Goal: Browse casually

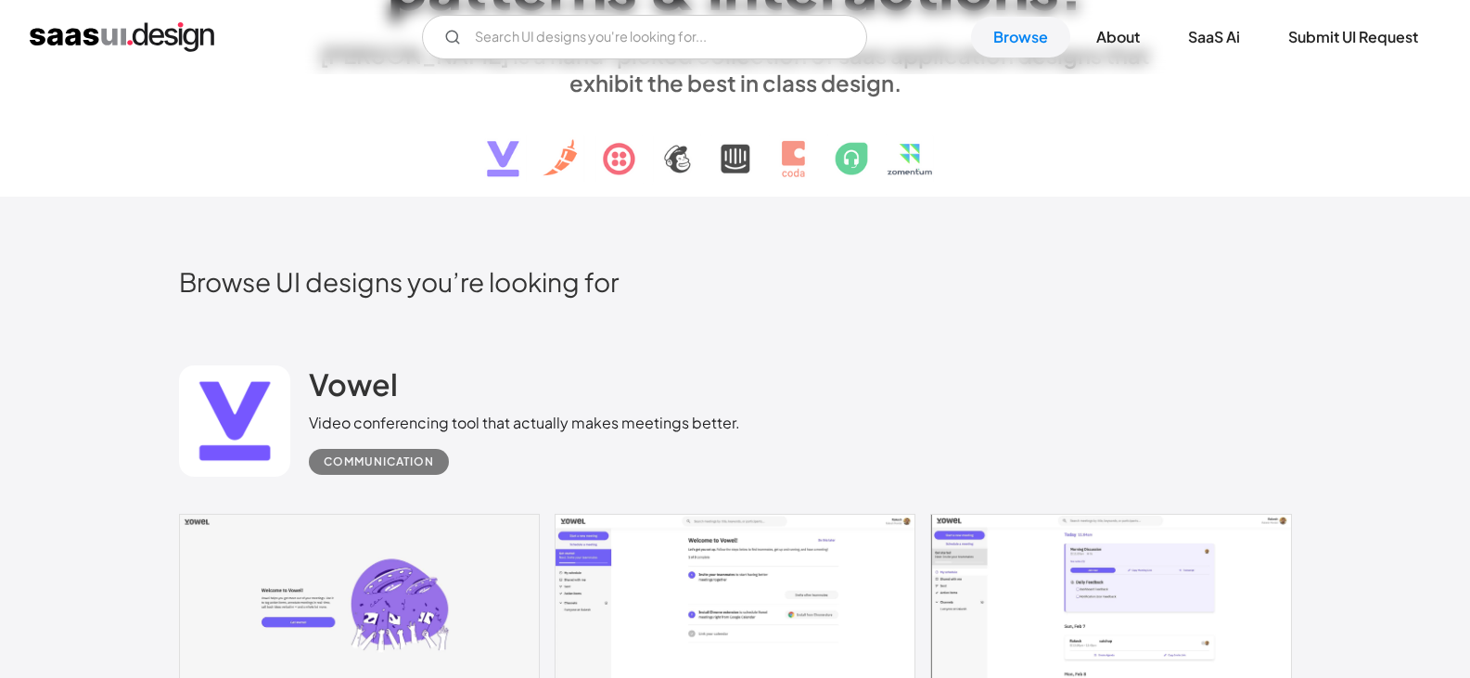
scroll to position [433, 0]
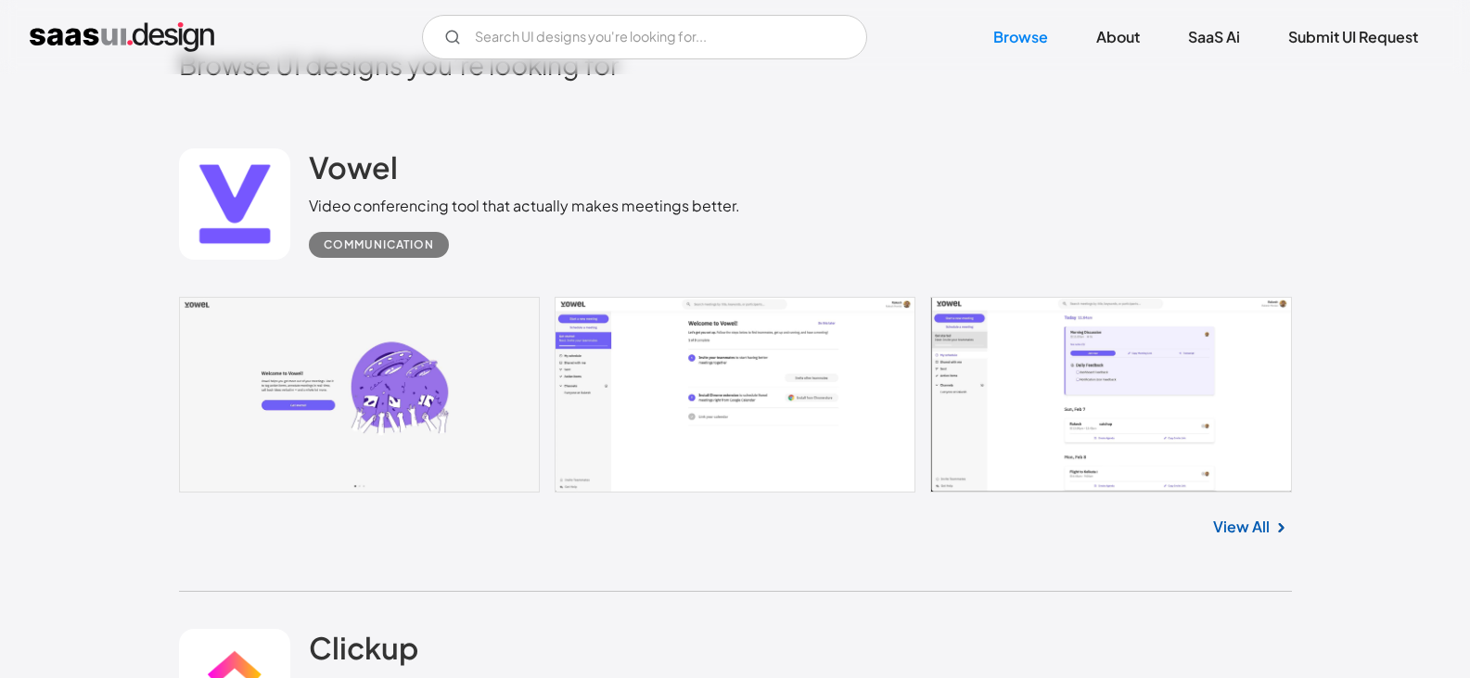
click at [1246, 527] on link "View All" at bounding box center [1241, 527] width 57 height 22
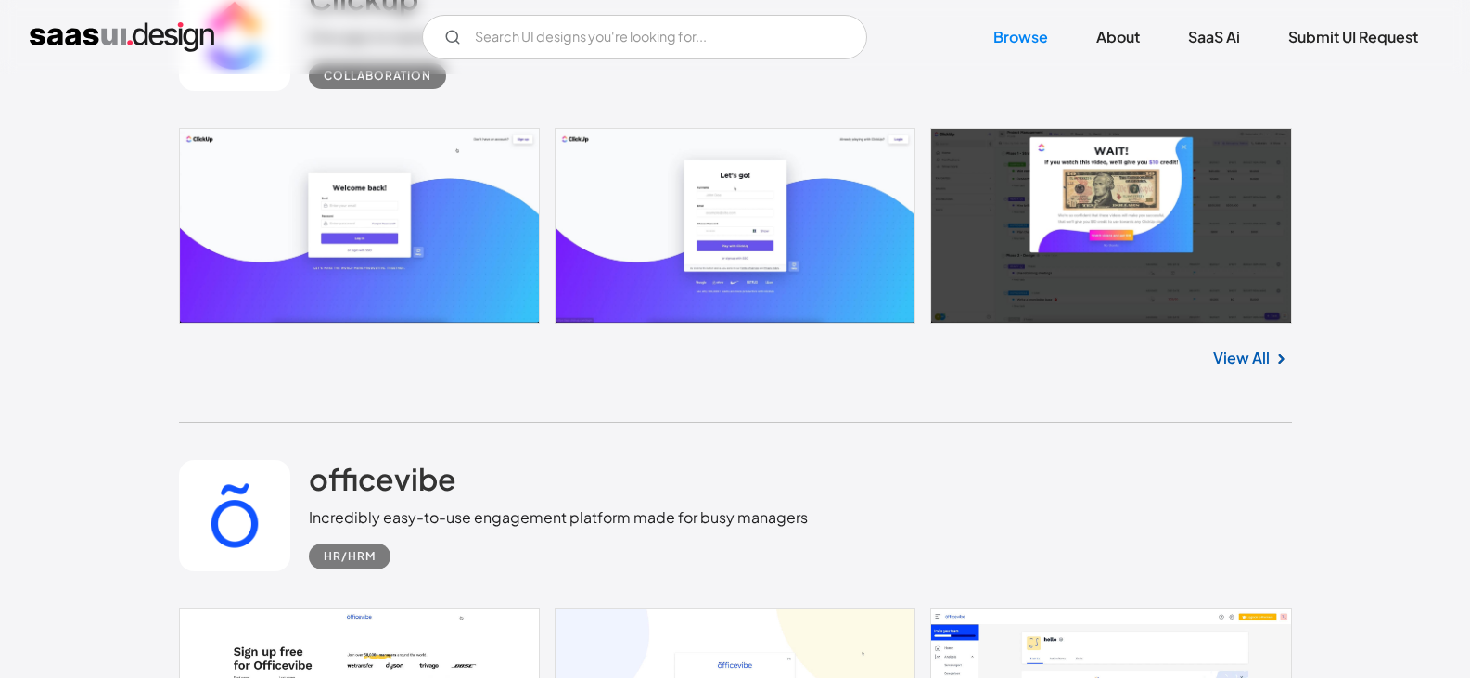
scroll to position [1298, 0]
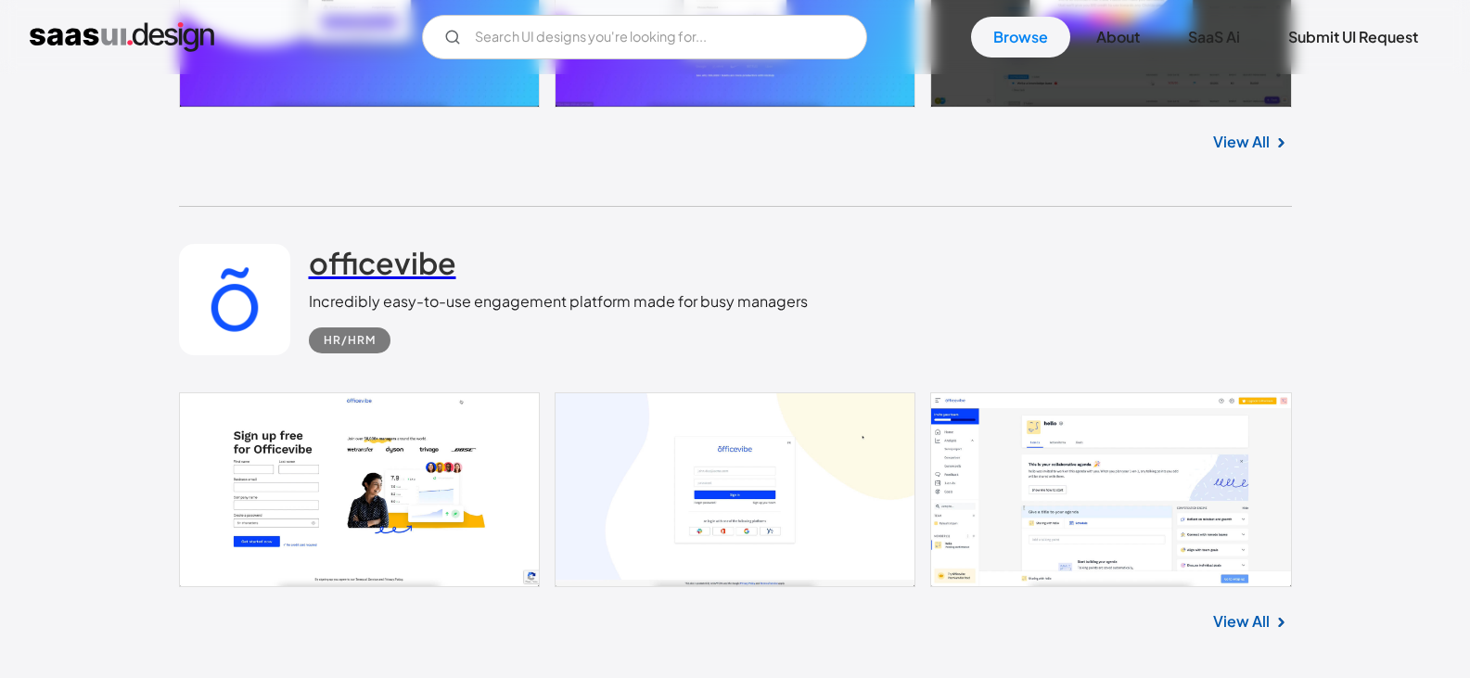
click at [383, 274] on h2 "officevibe" at bounding box center [382, 262] width 147 height 37
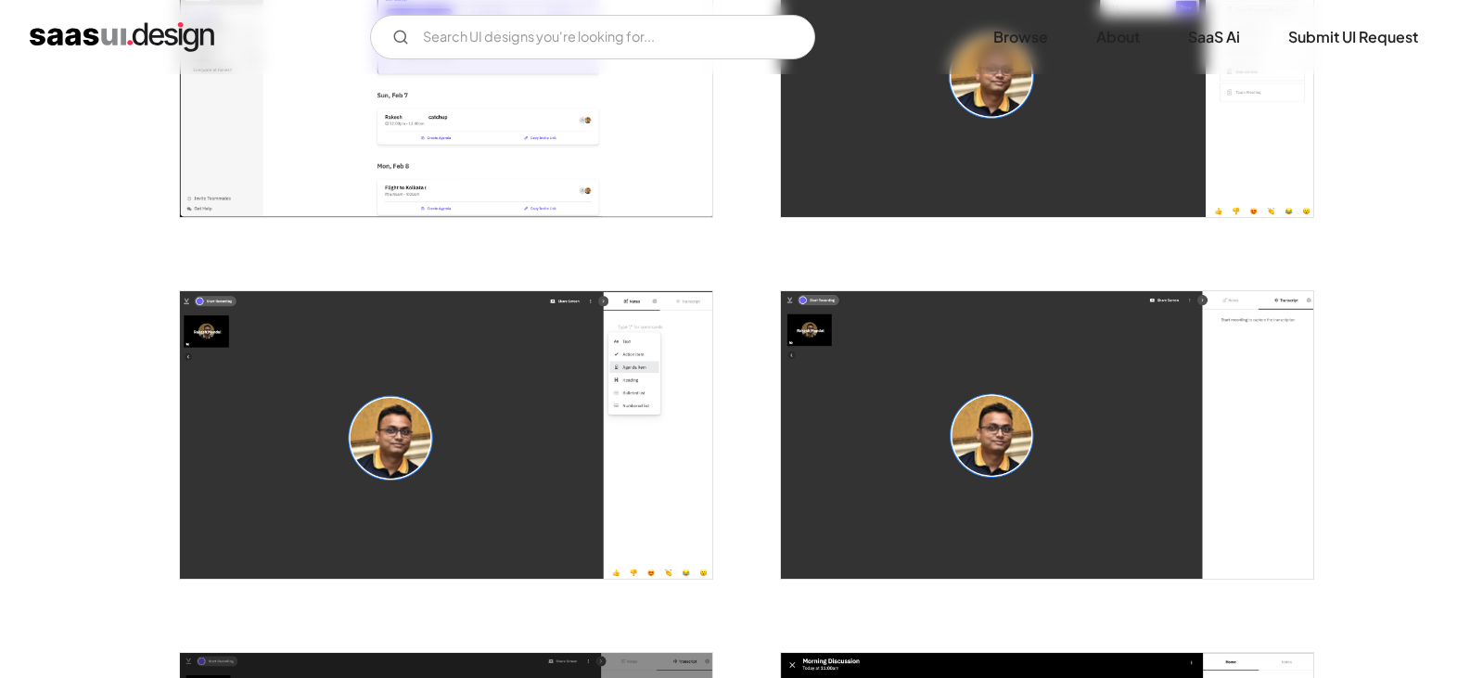
scroll to position [649, 0]
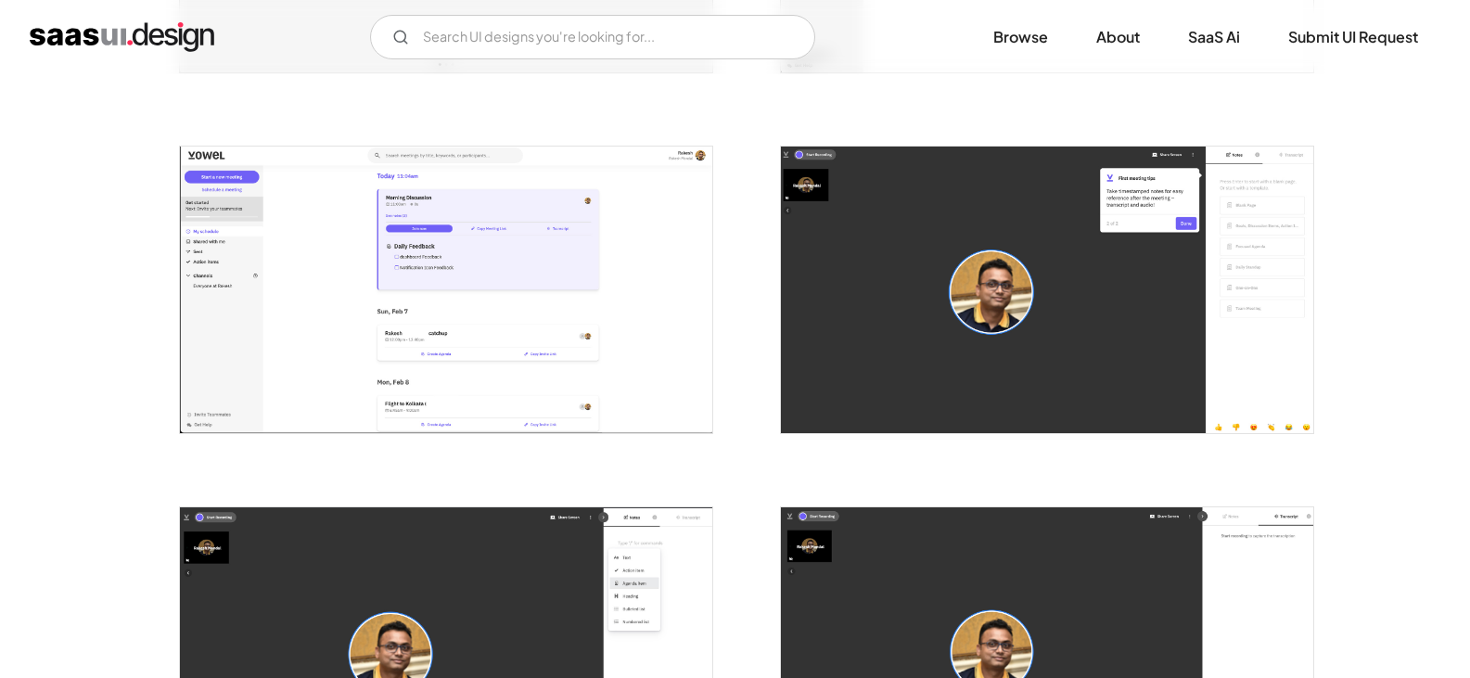
click at [530, 281] on img "open lightbox" at bounding box center [446, 290] width 532 height 287
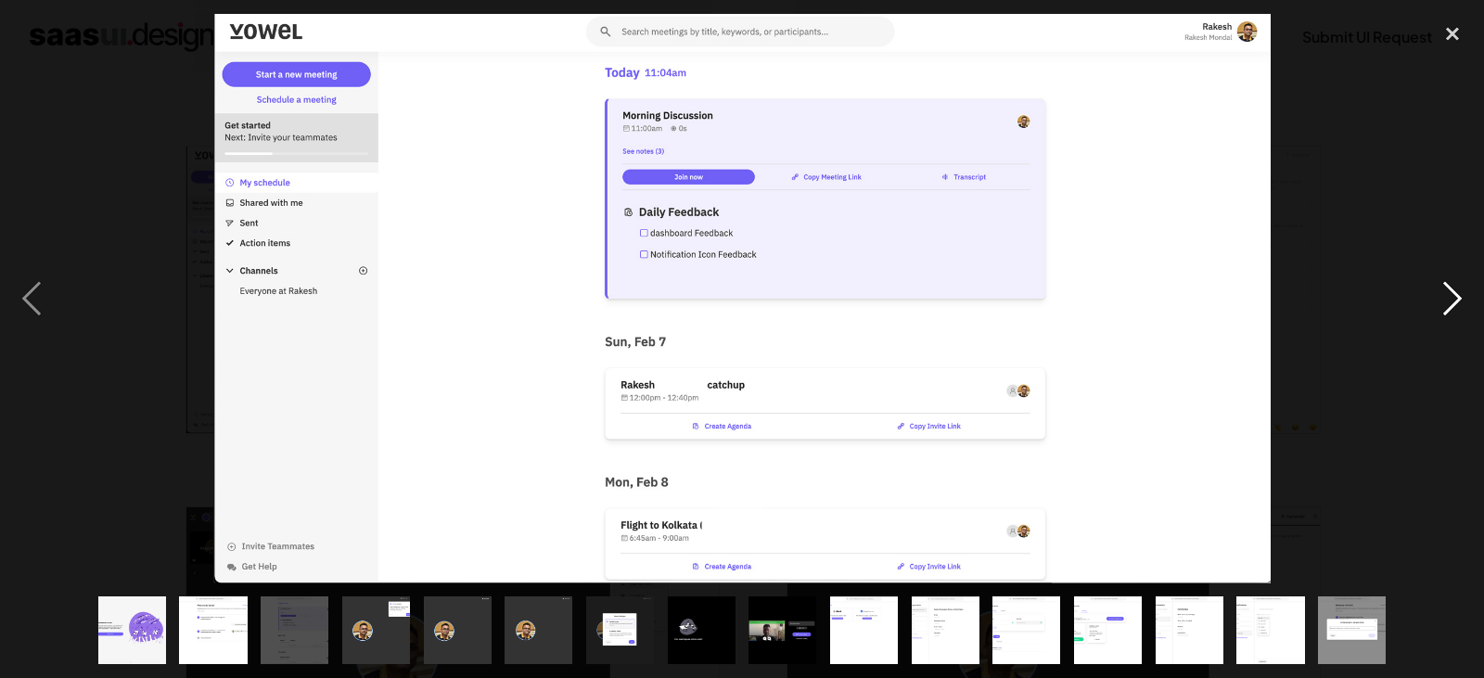
click at [1457, 288] on div "next image" at bounding box center [1452, 298] width 63 height 569
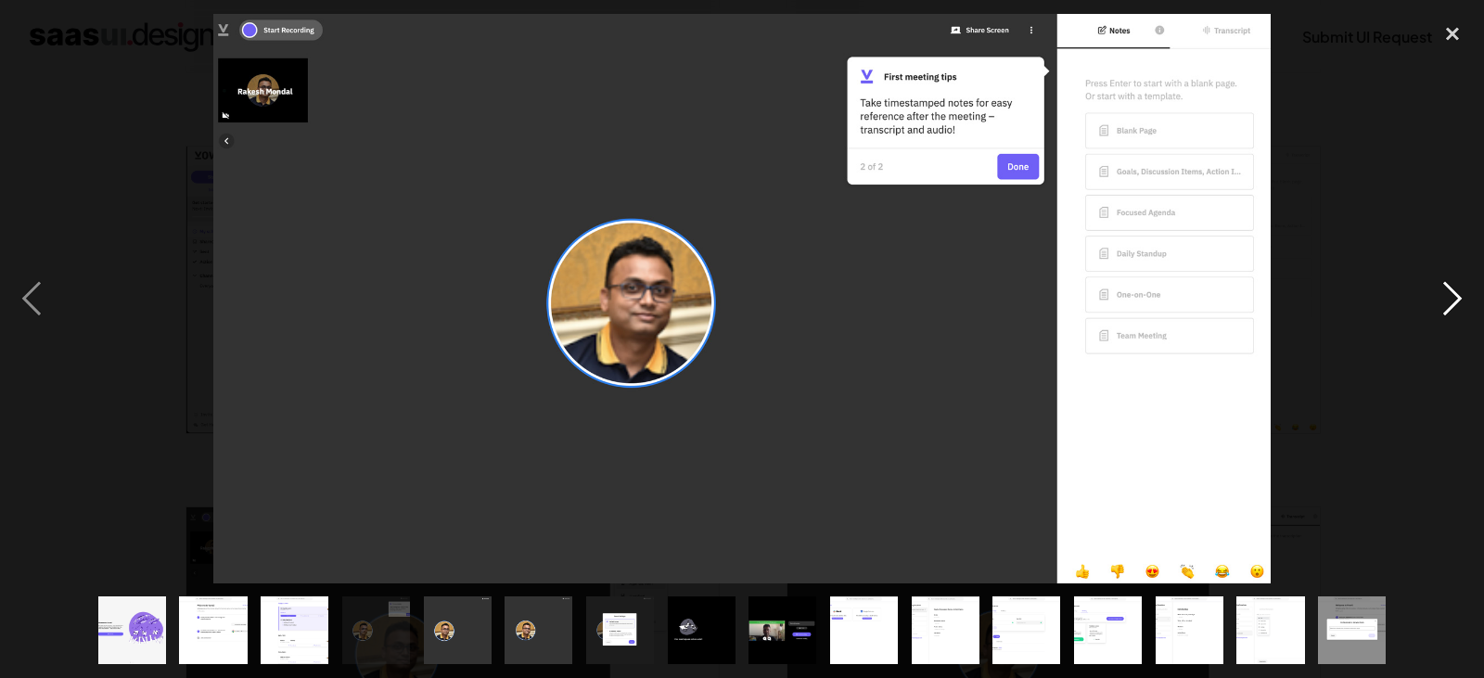
click at [1451, 293] on div "next image" at bounding box center [1452, 298] width 63 height 569
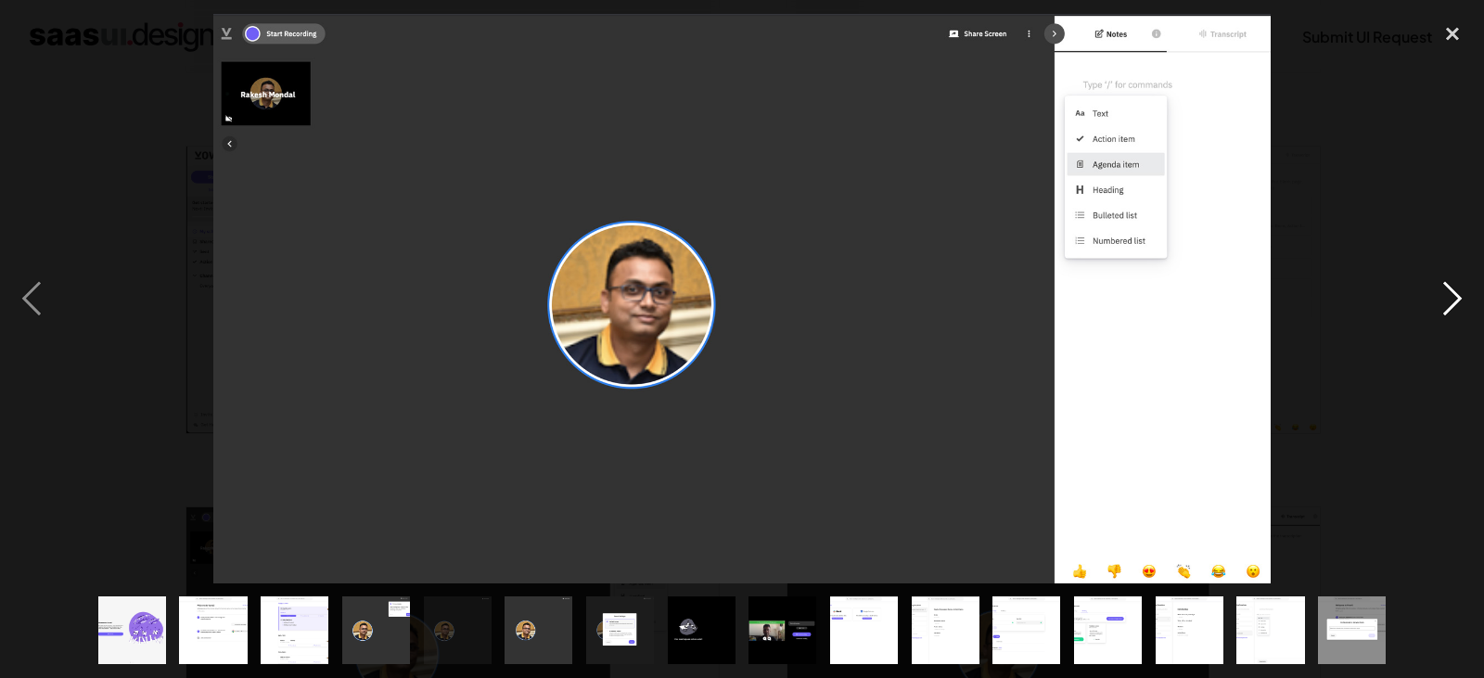
click at [1451, 293] on div "next image" at bounding box center [1452, 298] width 63 height 569
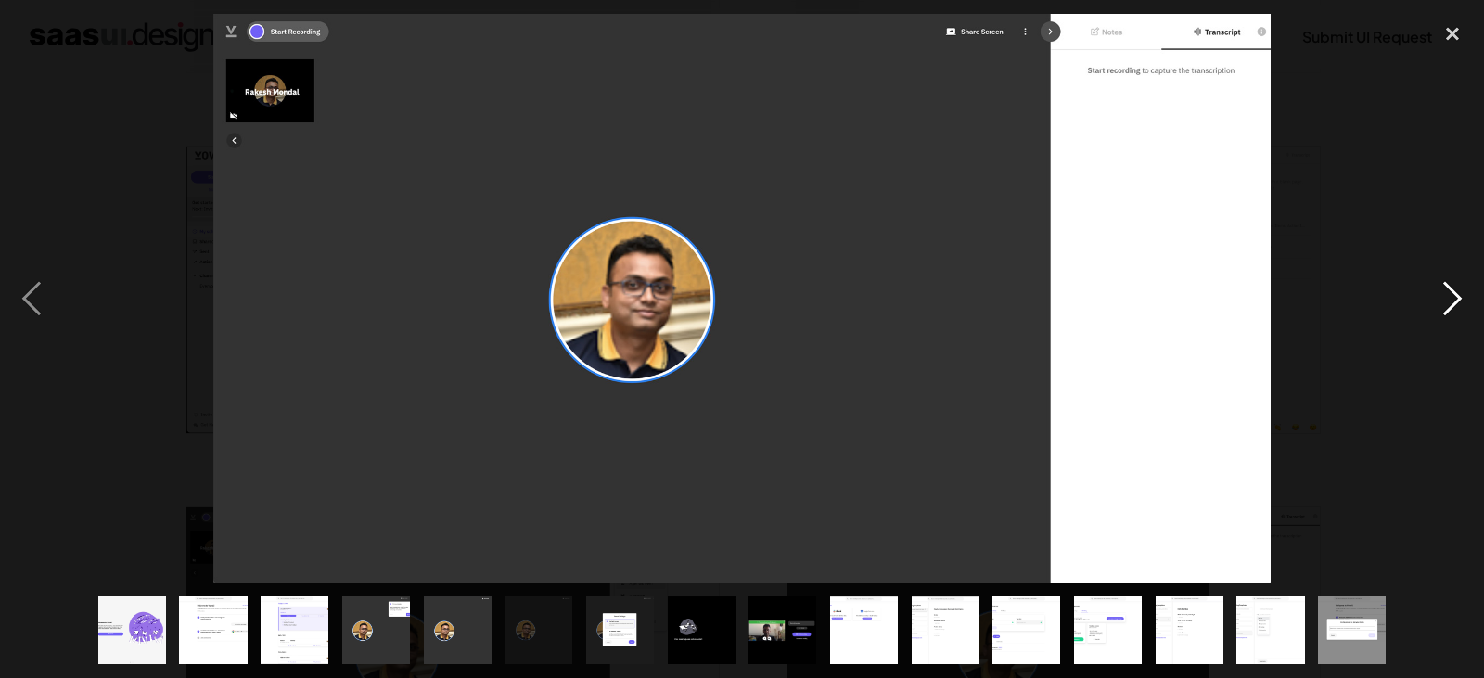
click at [1451, 293] on div "next image" at bounding box center [1452, 298] width 63 height 569
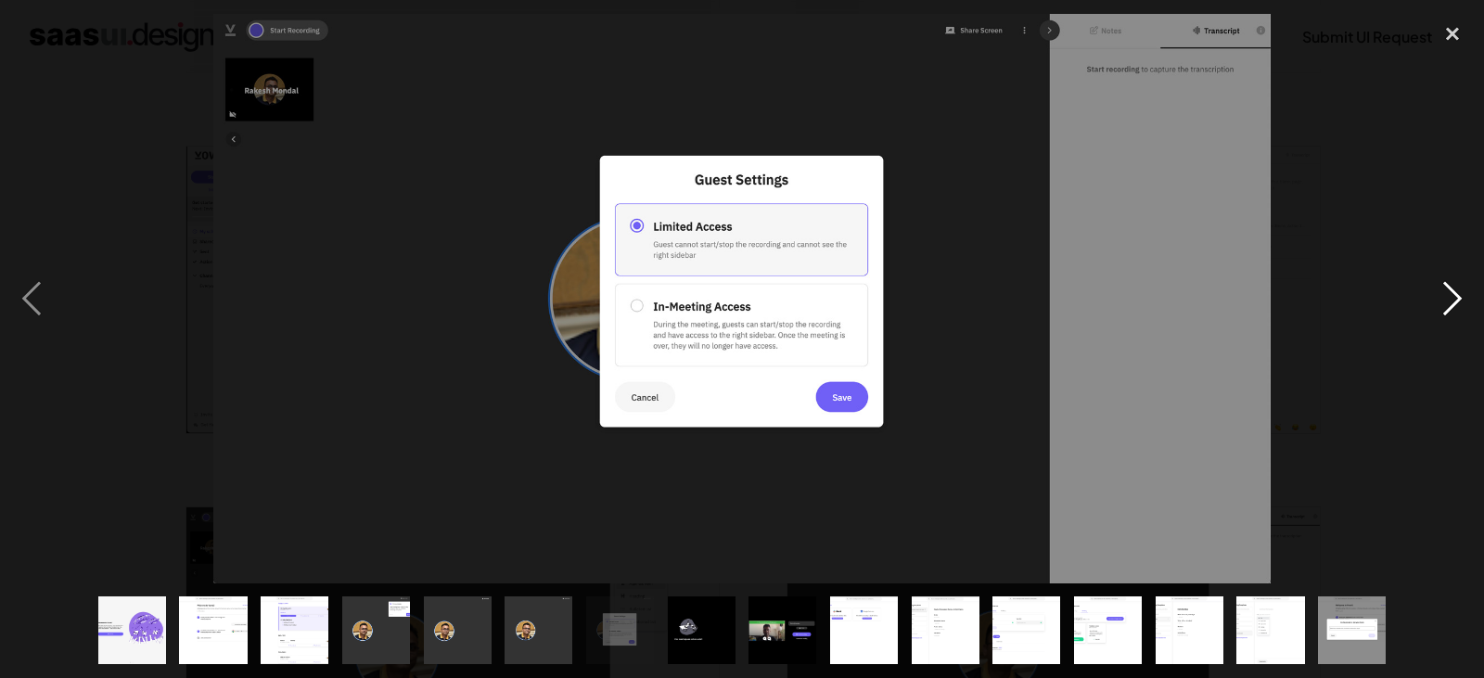
click at [1451, 293] on div "next image" at bounding box center [1452, 298] width 63 height 569
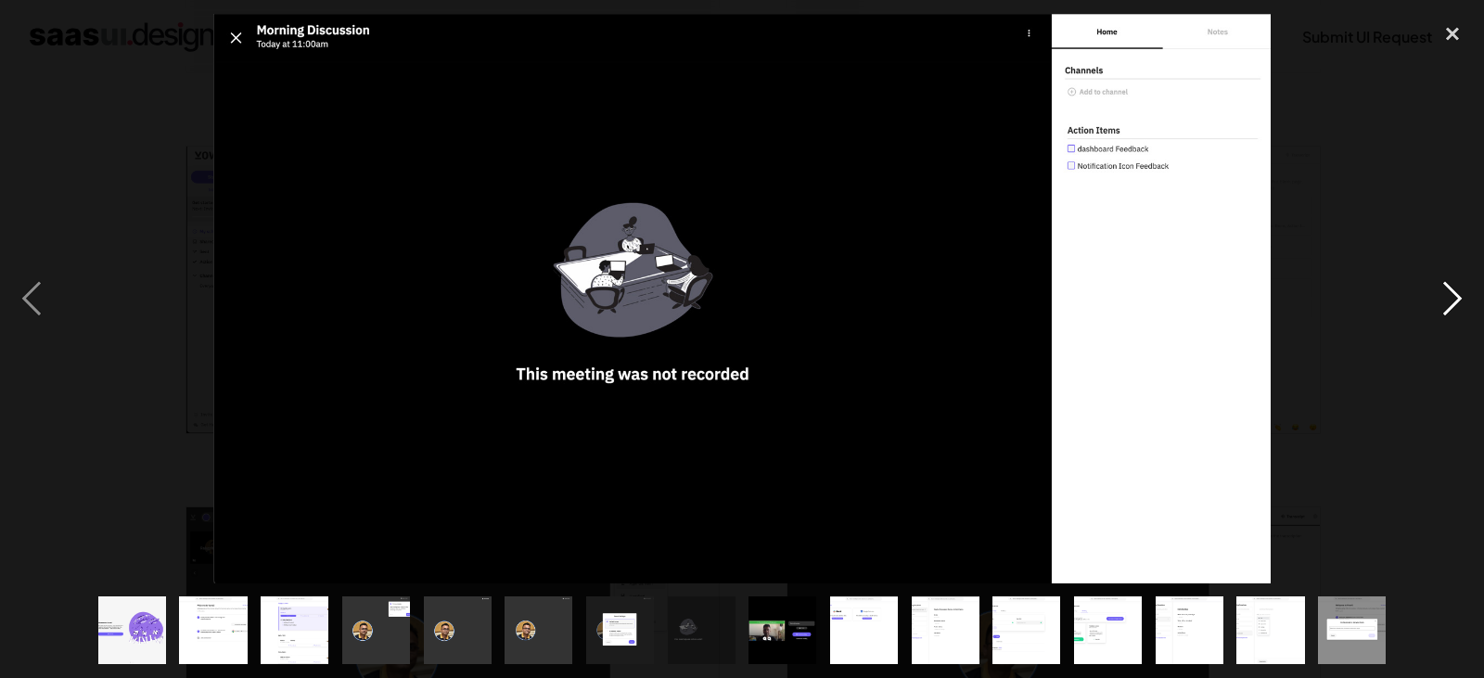
click at [1451, 293] on div "next image" at bounding box center [1452, 298] width 63 height 569
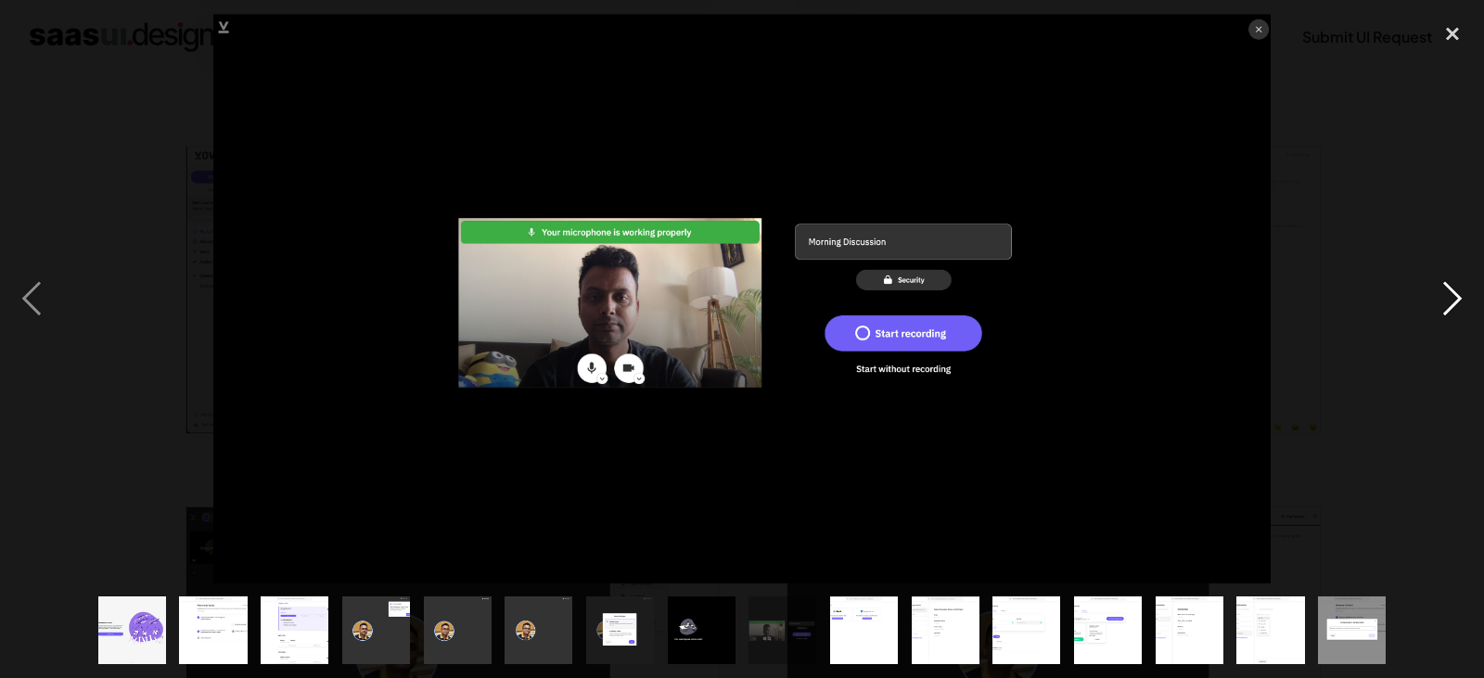
click at [1451, 293] on div "next image" at bounding box center [1452, 298] width 63 height 569
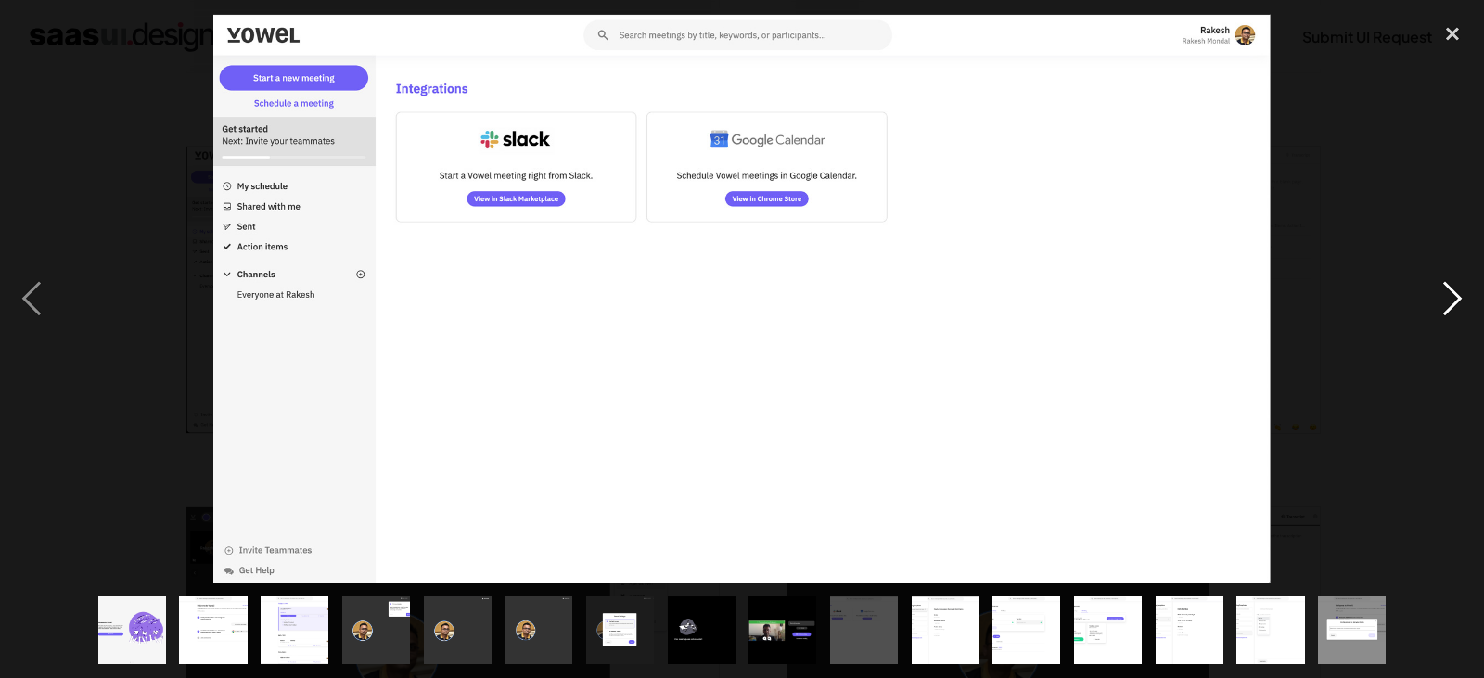
click at [1451, 293] on div "next image" at bounding box center [1452, 298] width 63 height 569
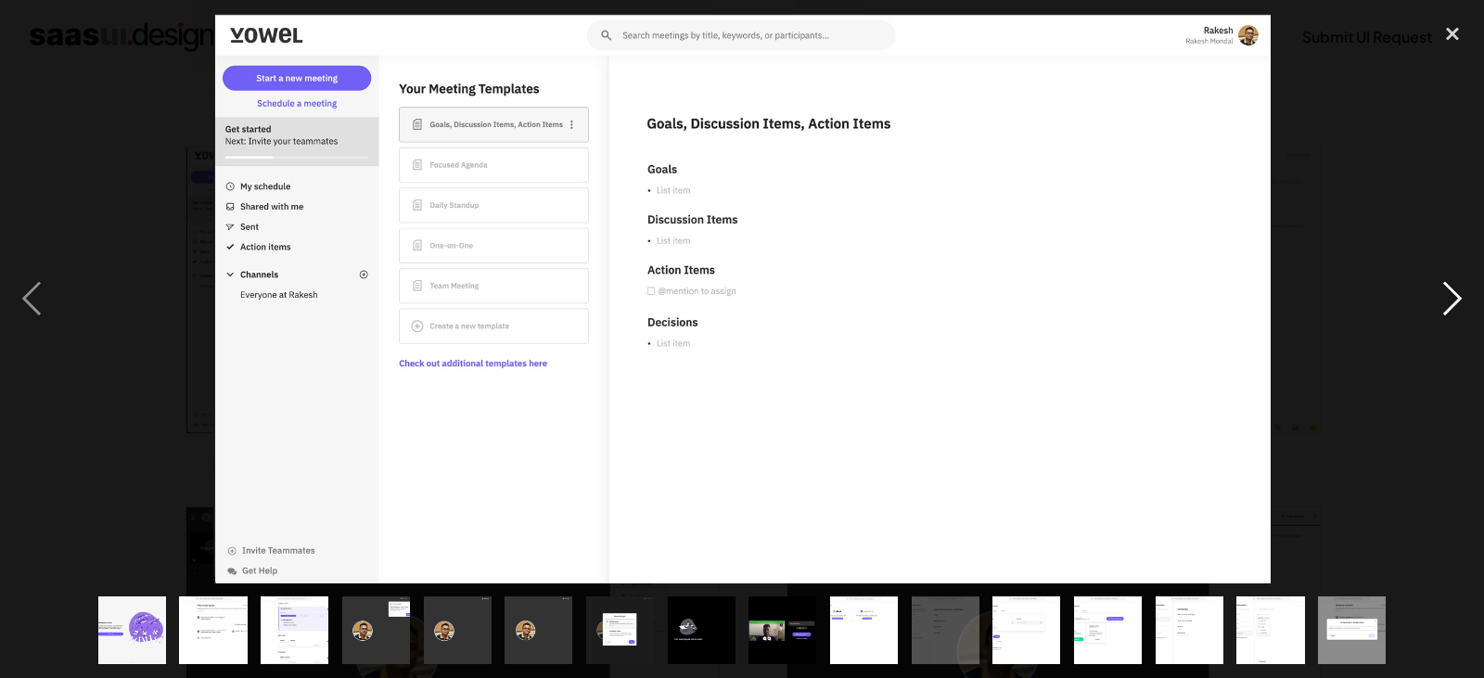
click at [1451, 293] on div "next image" at bounding box center [1452, 298] width 63 height 569
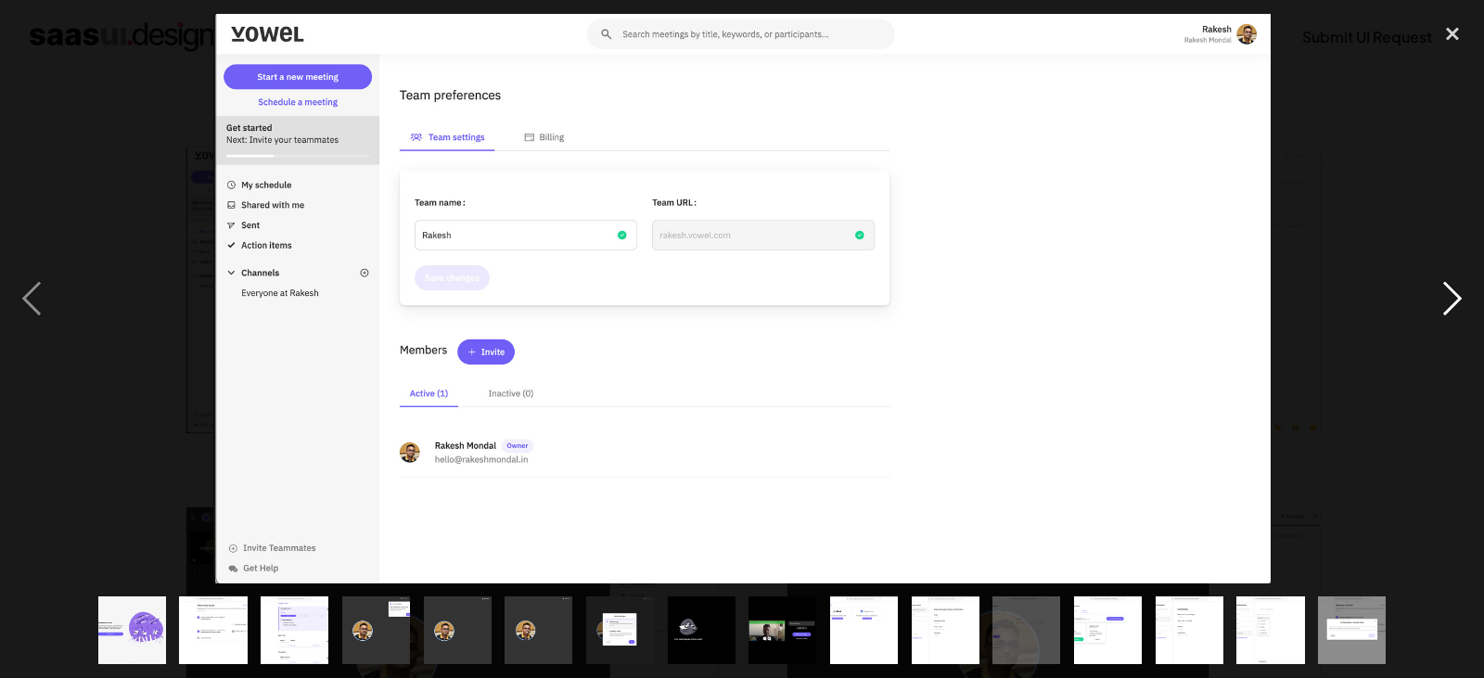
click at [1451, 293] on div "next image" at bounding box center [1452, 298] width 63 height 569
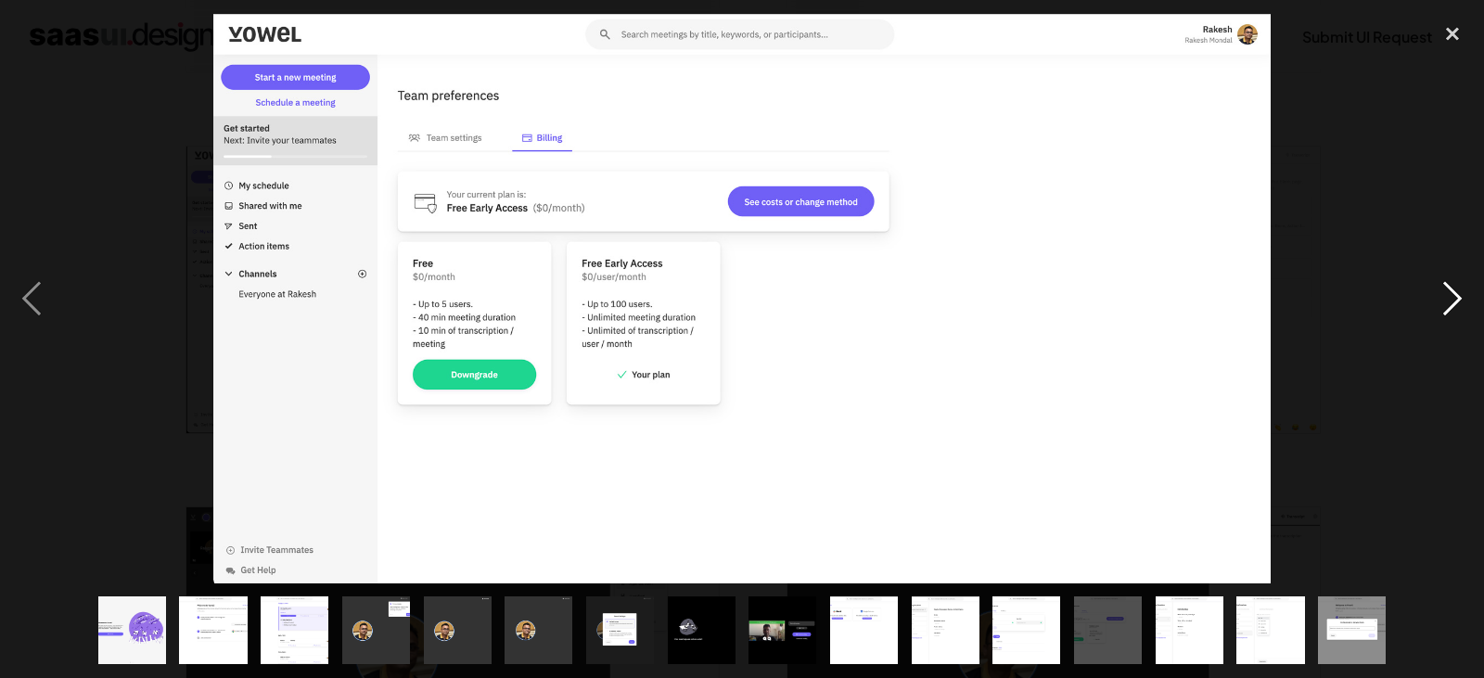
click at [1451, 293] on div "next image" at bounding box center [1452, 298] width 63 height 569
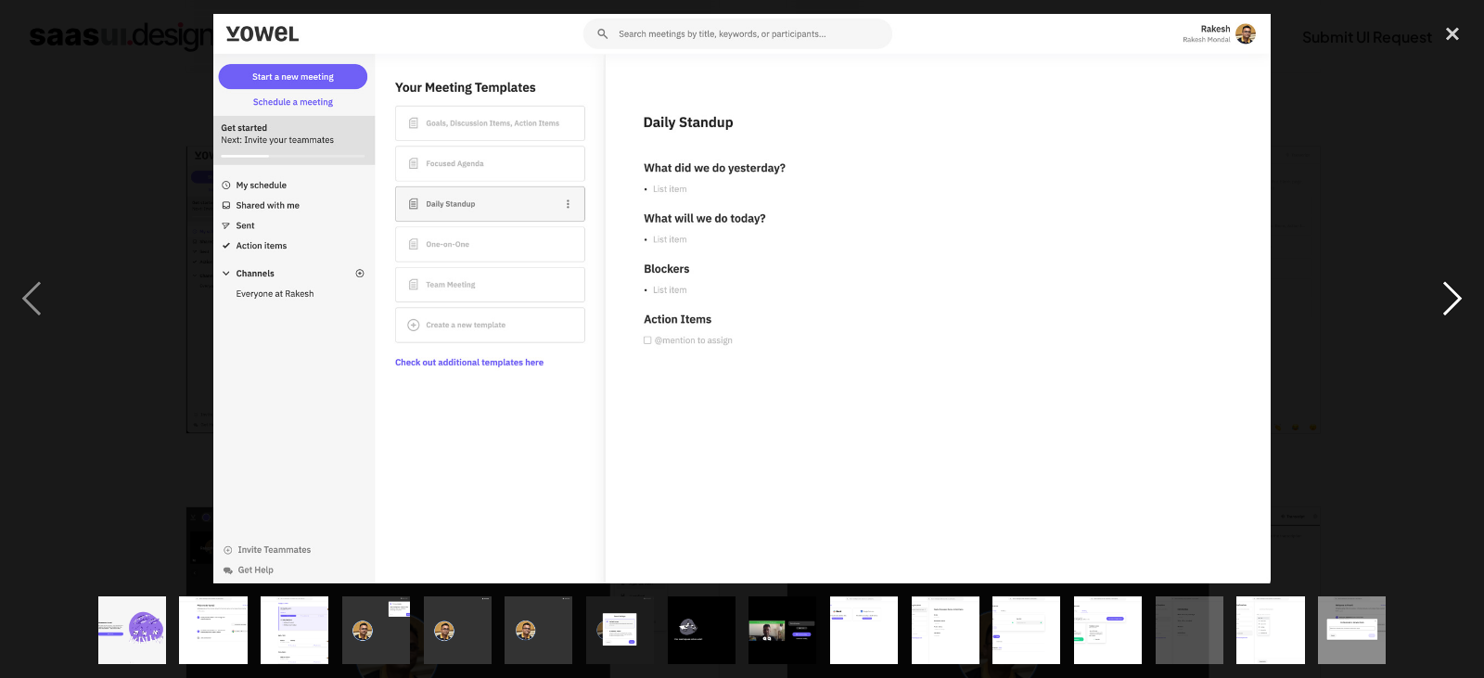
click at [1451, 293] on div "next image" at bounding box center [1452, 298] width 63 height 569
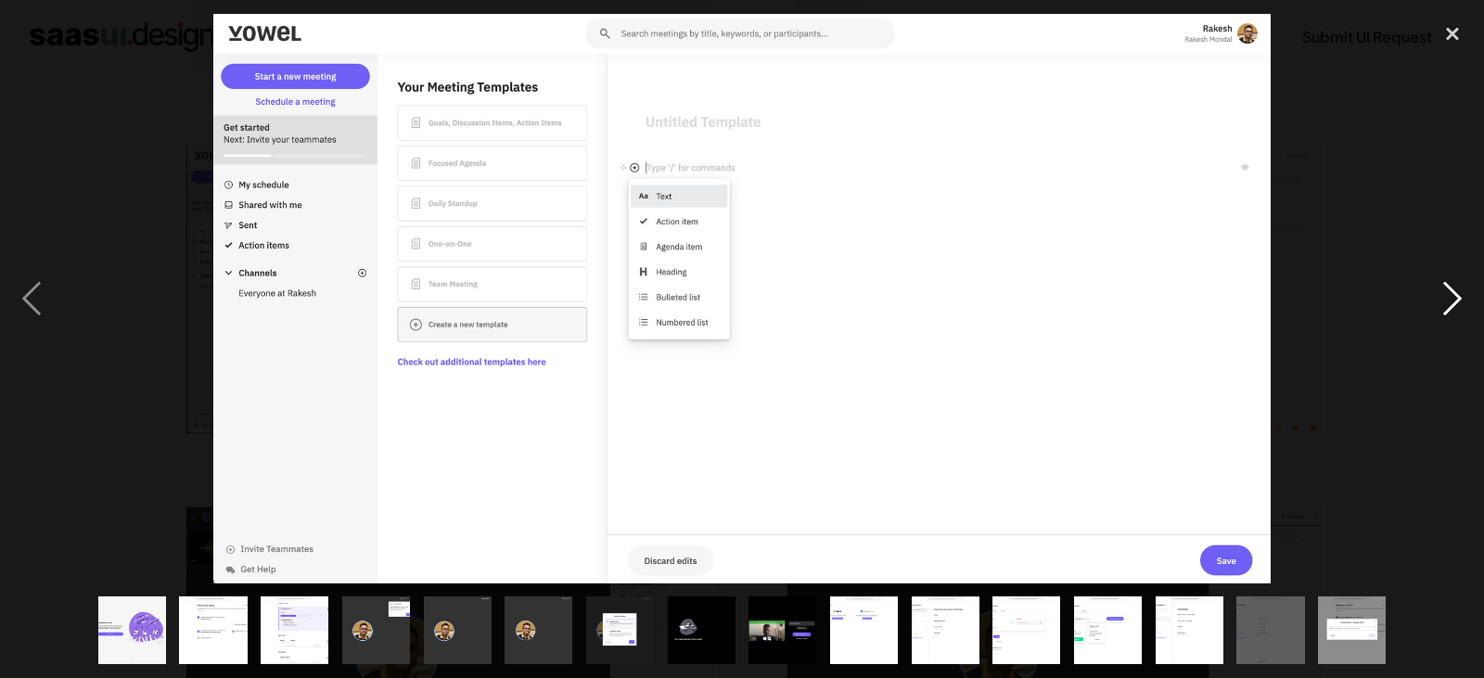
click at [1451, 293] on div "next image" at bounding box center [1452, 298] width 63 height 569
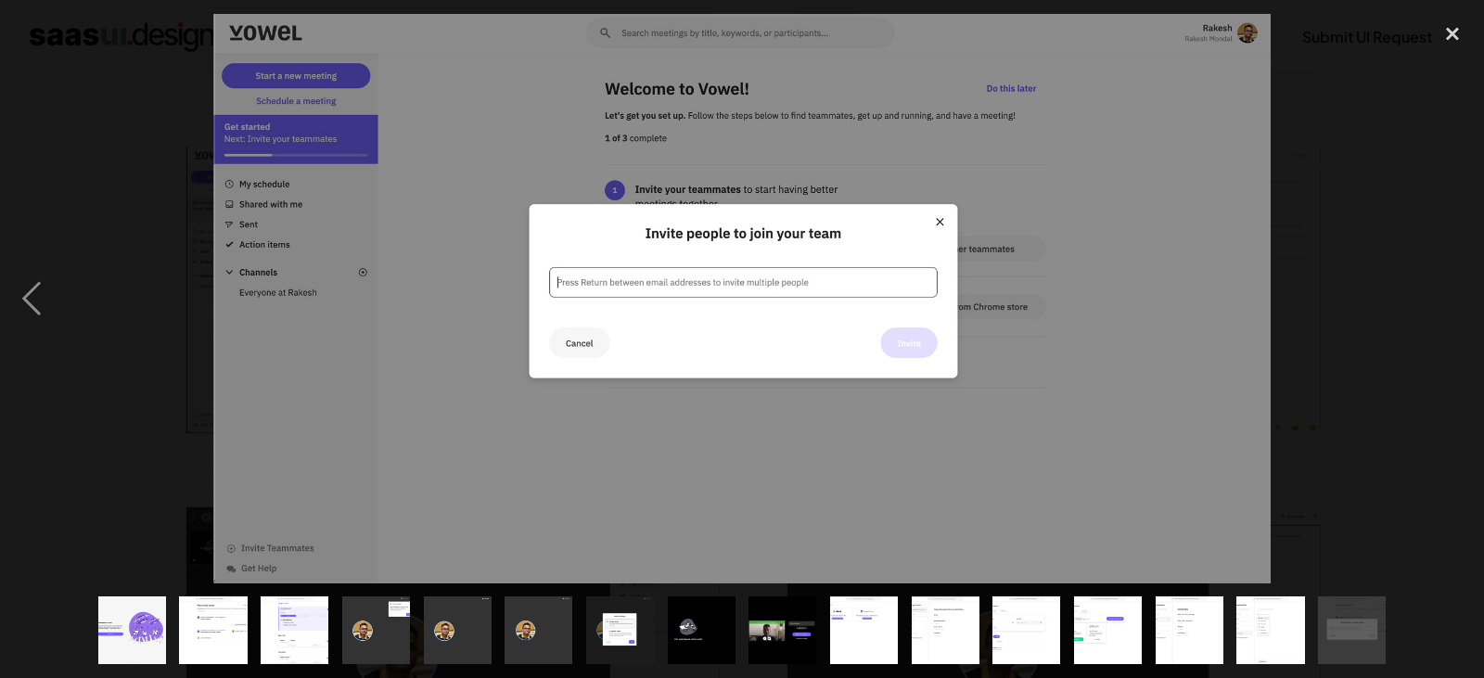
click at [1451, 293] on div "next image" at bounding box center [1452, 298] width 63 height 569
click at [1421, 312] on div "next image" at bounding box center [1452, 298] width 63 height 569
click at [1452, 34] on div "close lightbox" at bounding box center [1452, 34] width 63 height 41
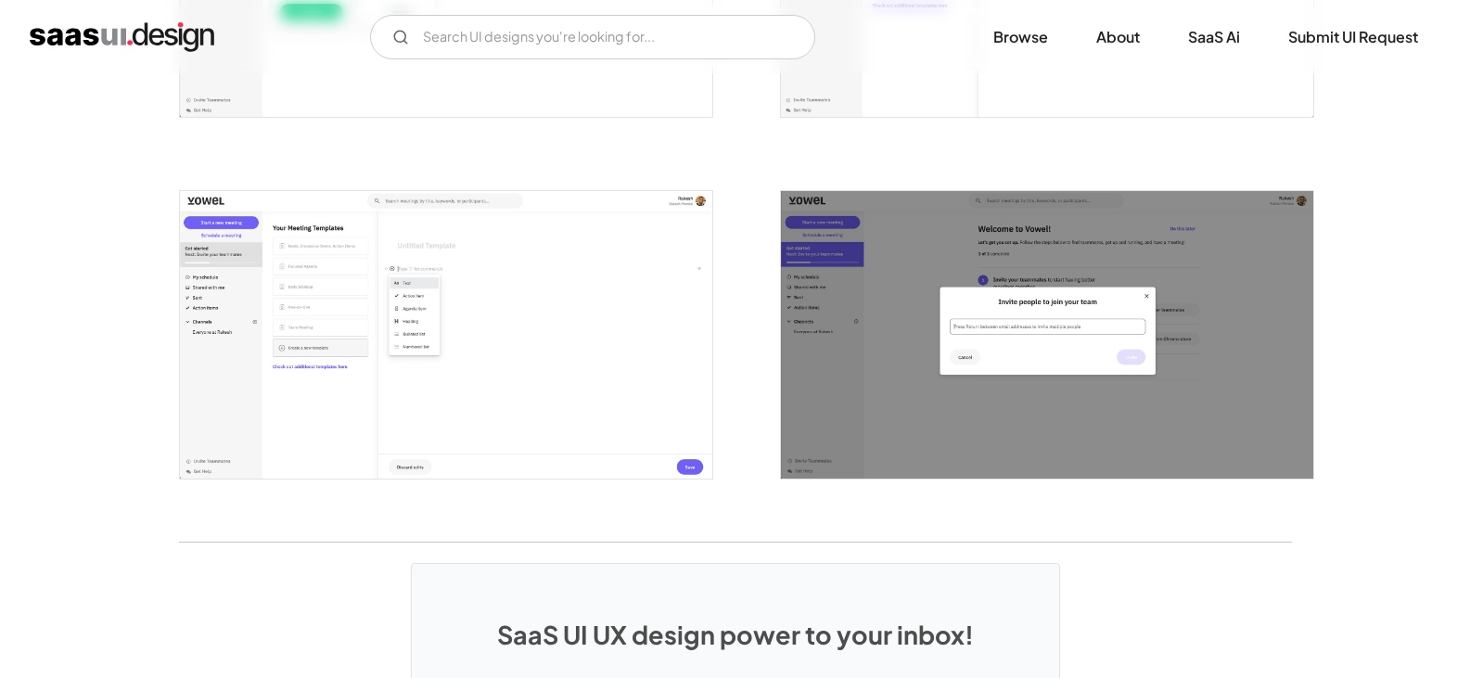
scroll to position [2812, 0]
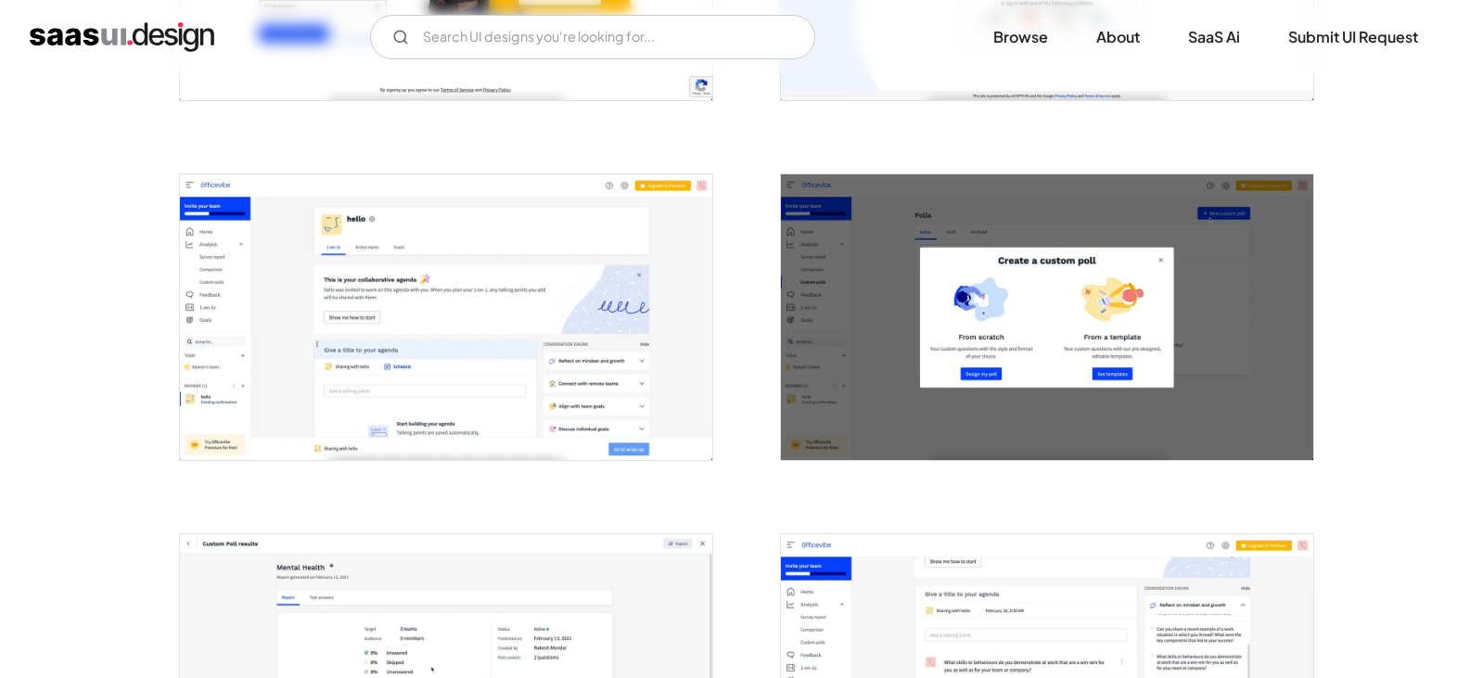
scroll to position [649, 0]
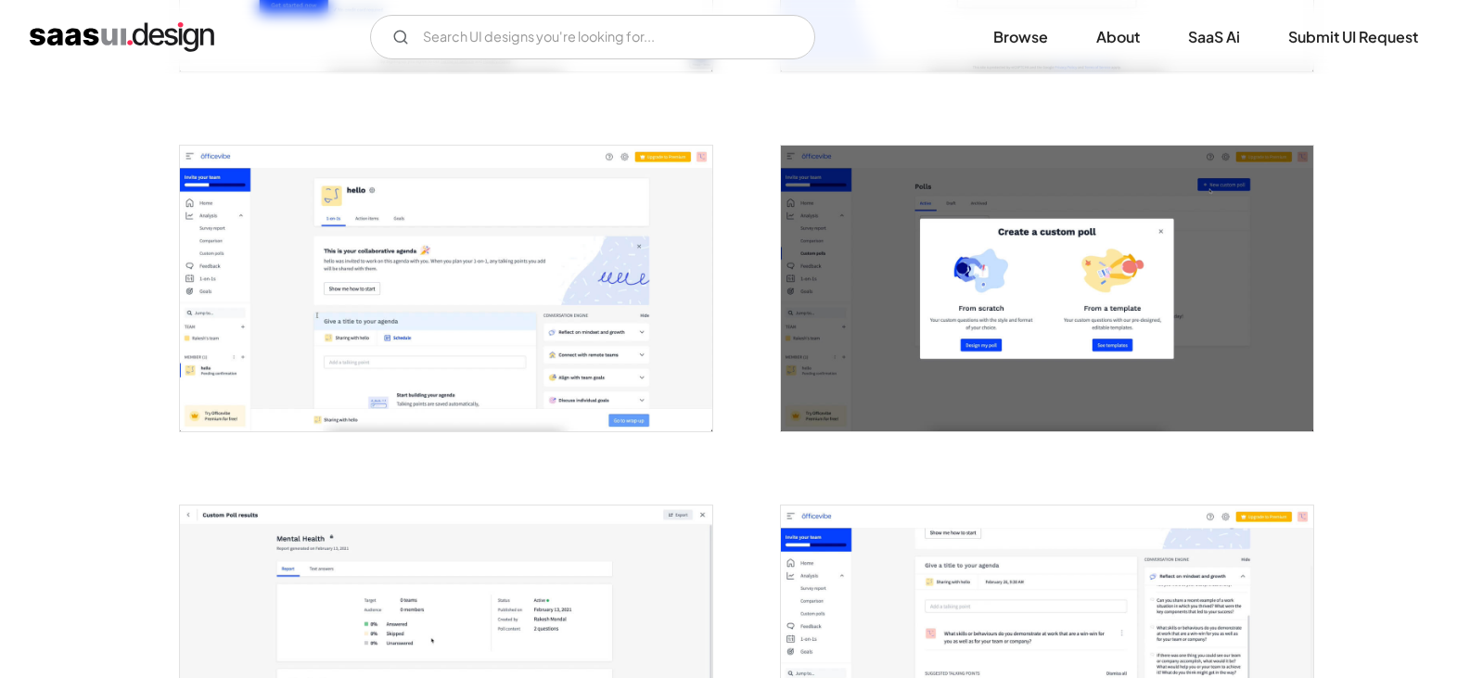
click at [454, 294] on img "open lightbox" at bounding box center [446, 289] width 532 height 286
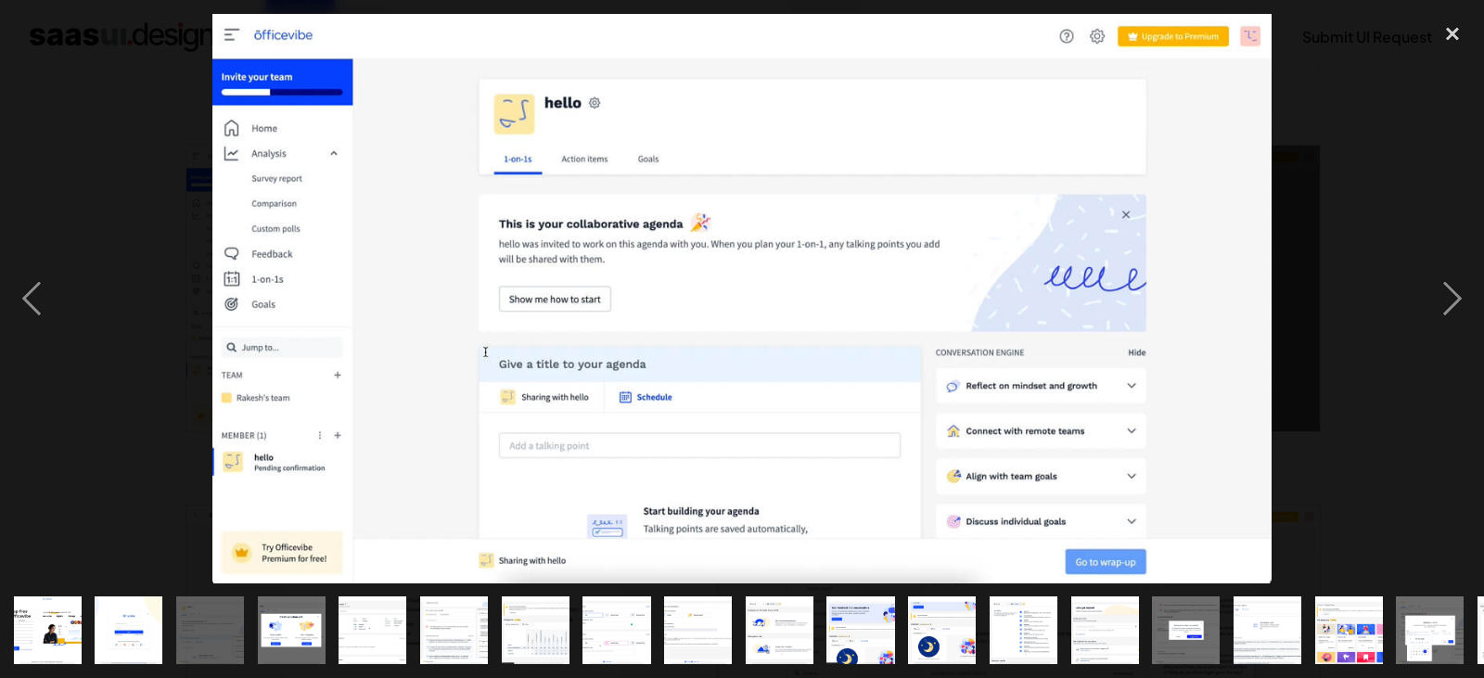
click at [1412, 303] on div at bounding box center [742, 298] width 1484 height 569
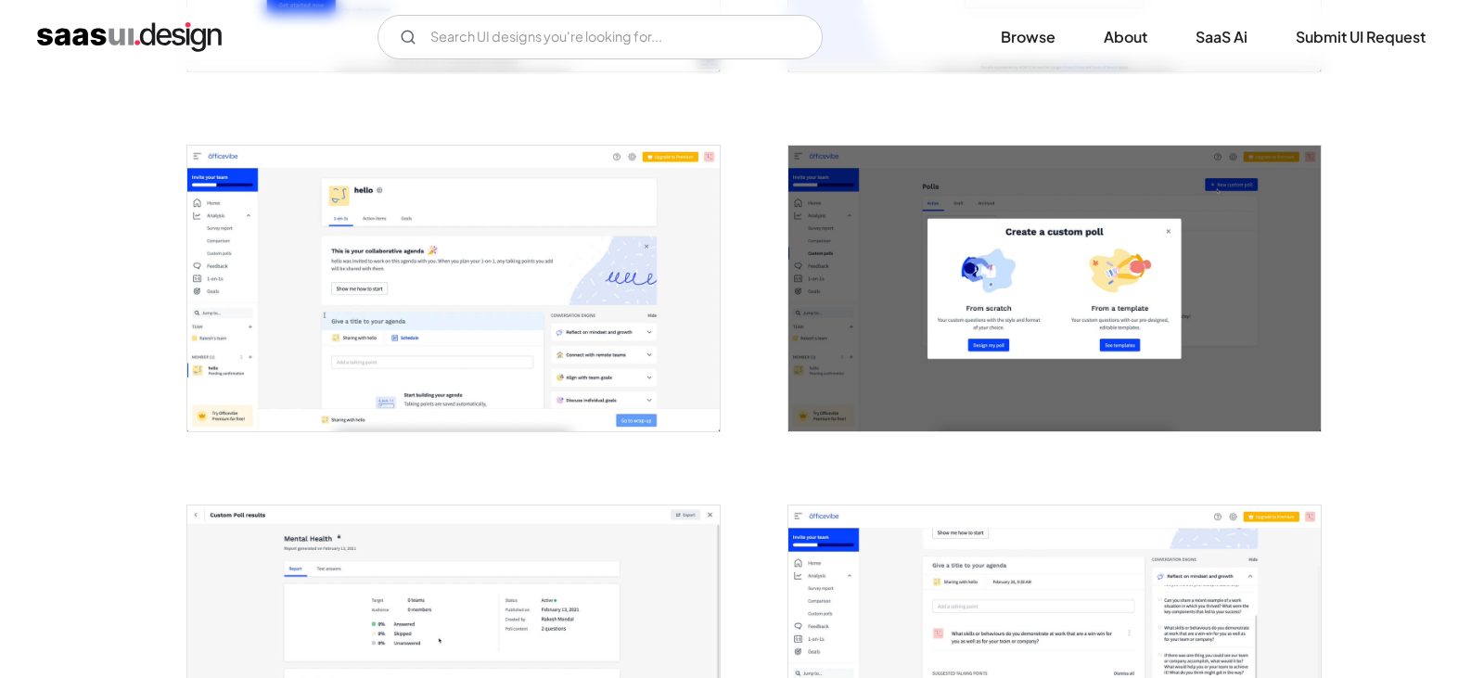
scroll to position [1082, 0]
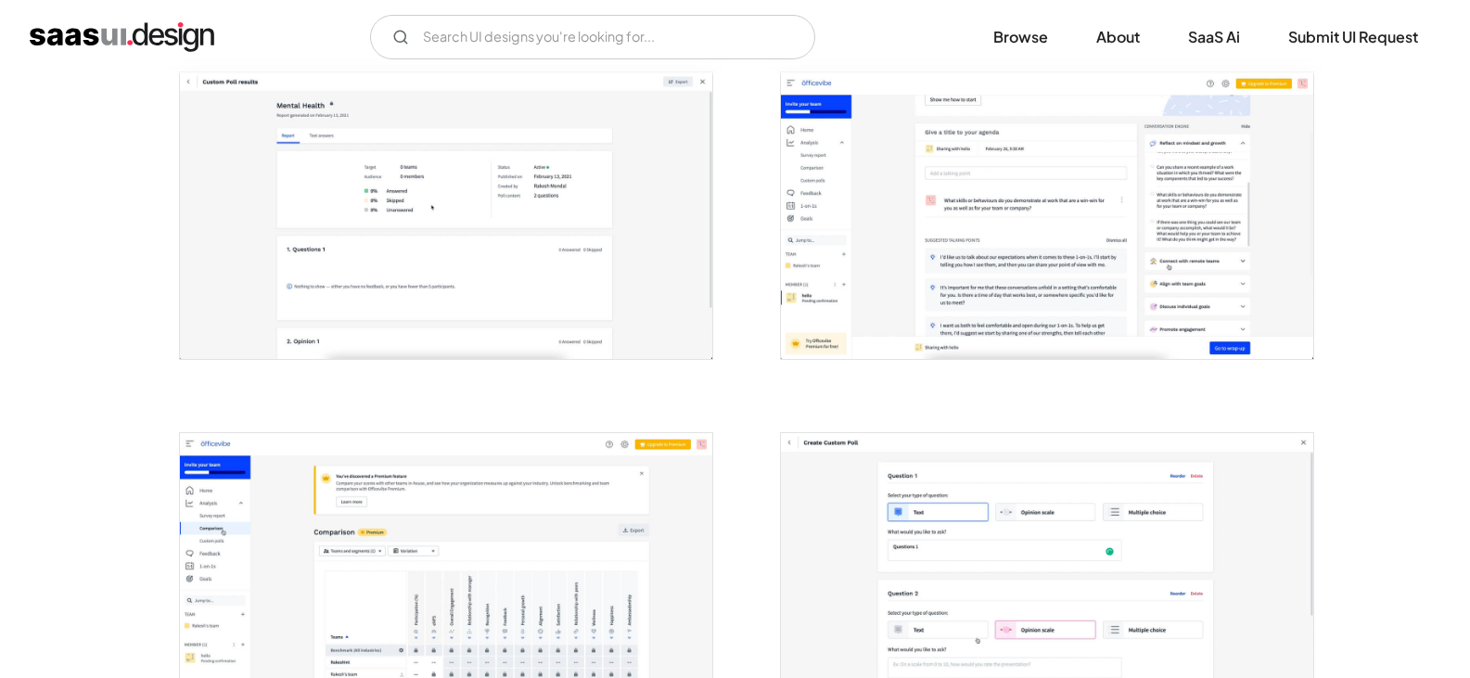
click at [1056, 284] on img "open lightbox" at bounding box center [1047, 215] width 532 height 286
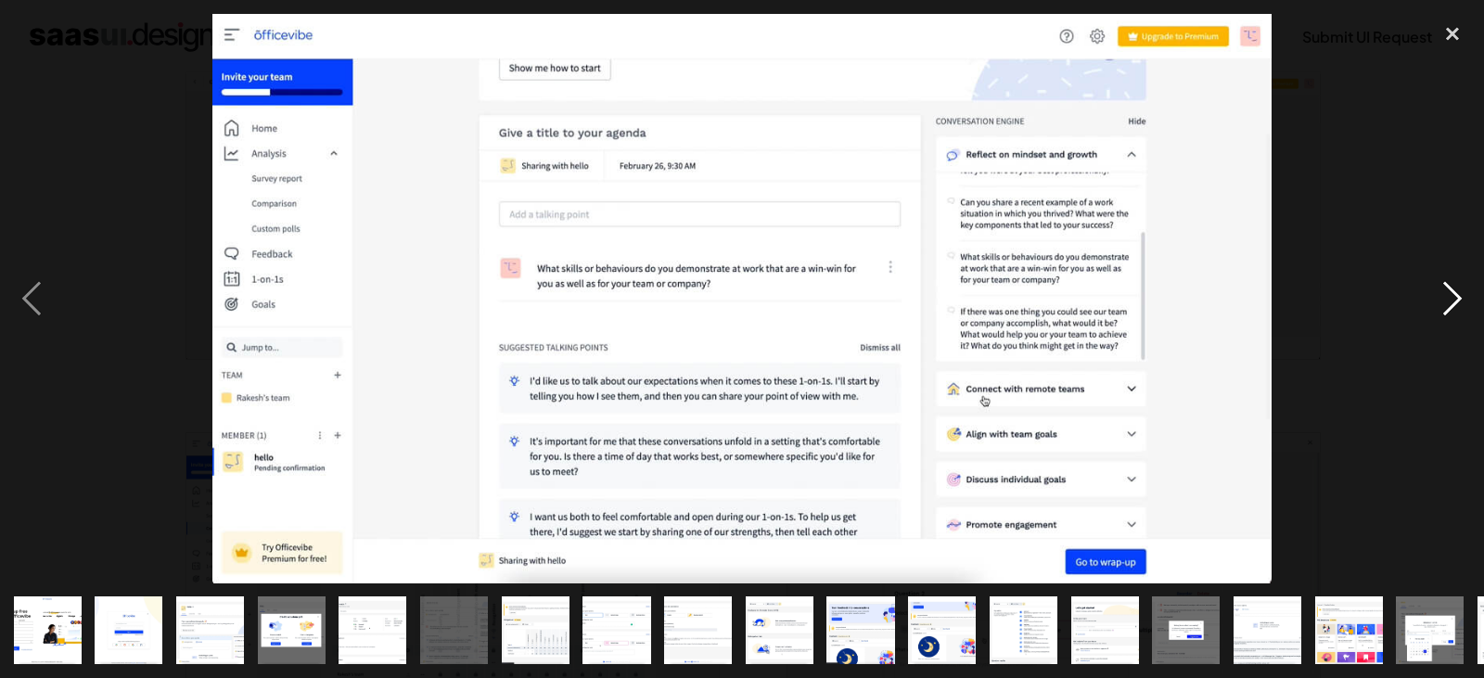
click at [1455, 307] on div "next image" at bounding box center [1452, 298] width 63 height 569
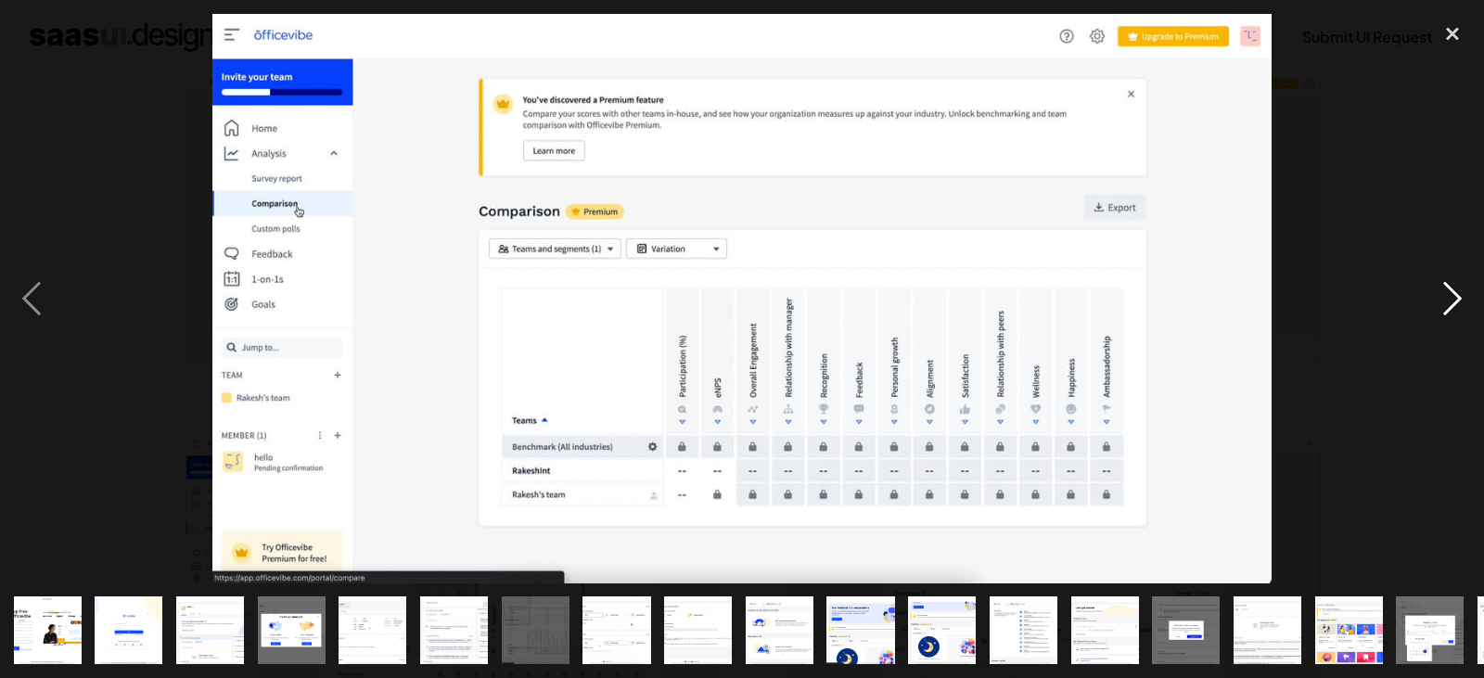
click at [1440, 306] on div "next image" at bounding box center [1452, 298] width 63 height 569
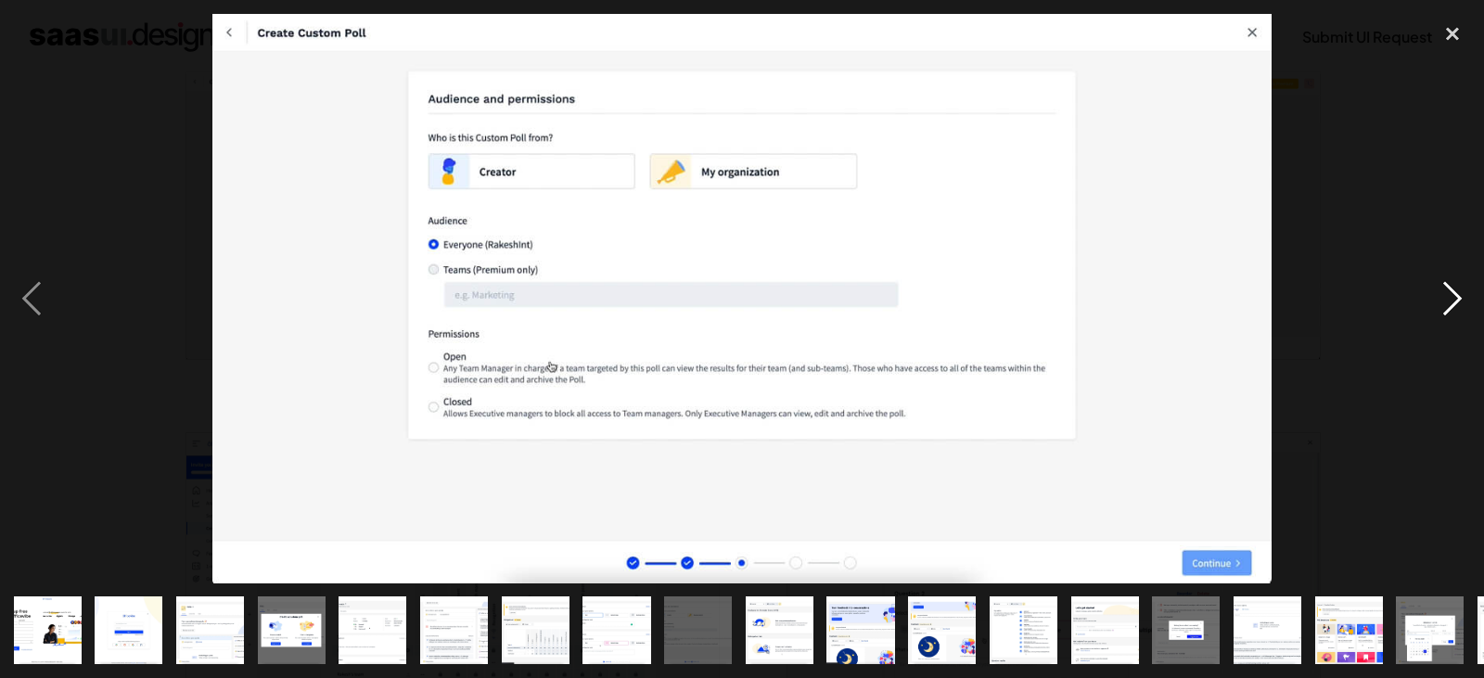
click at [1440, 306] on div "next image" at bounding box center [1452, 298] width 63 height 569
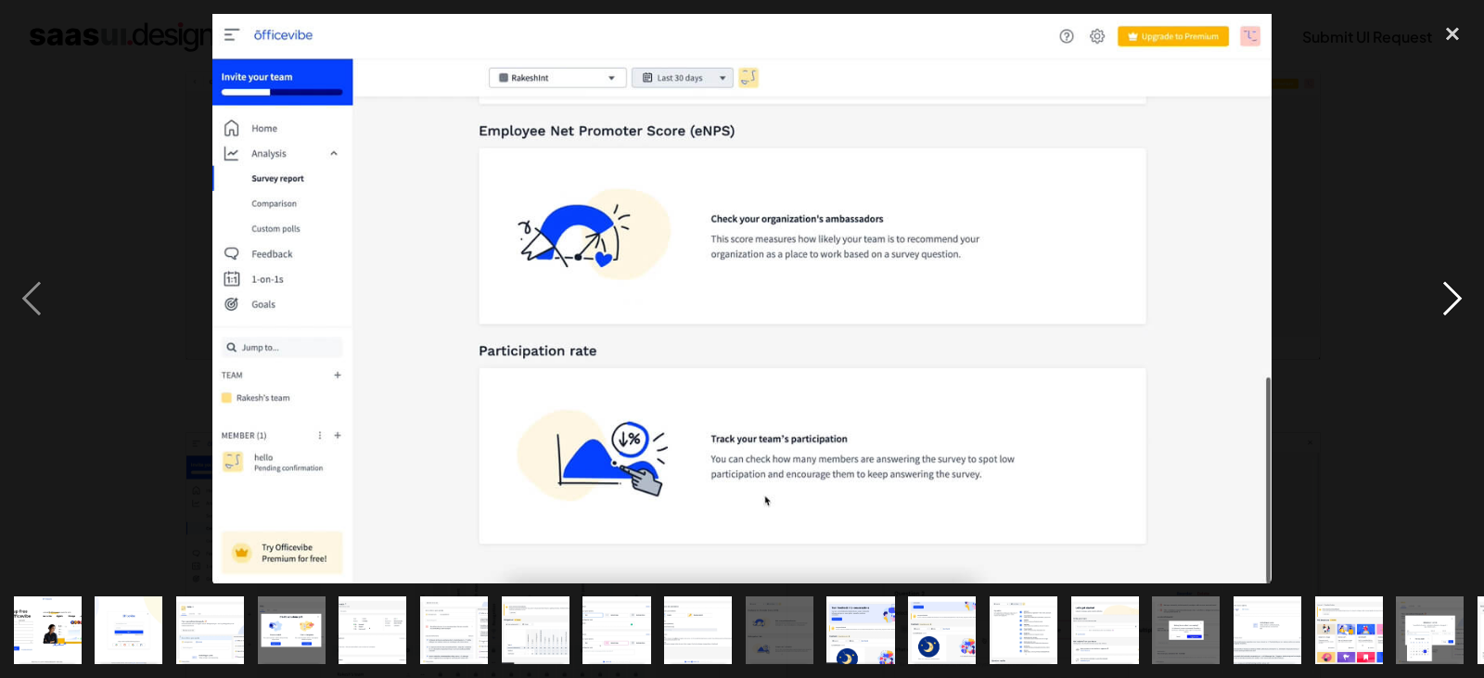
click at [1440, 306] on div "next image" at bounding box center [1452, 298] width 63 height 569
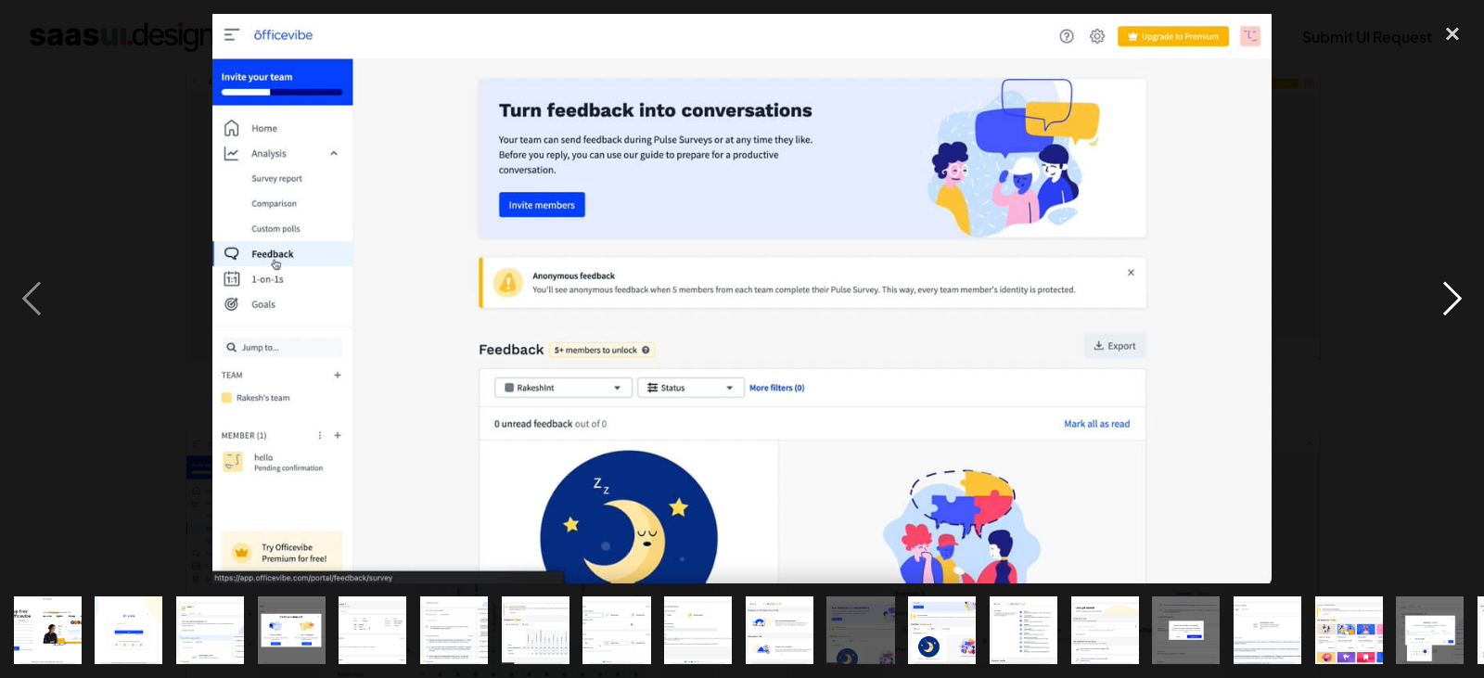
click at [1440, 306] on div "next image" at bounding box center [1452, 298] width 63 height 569
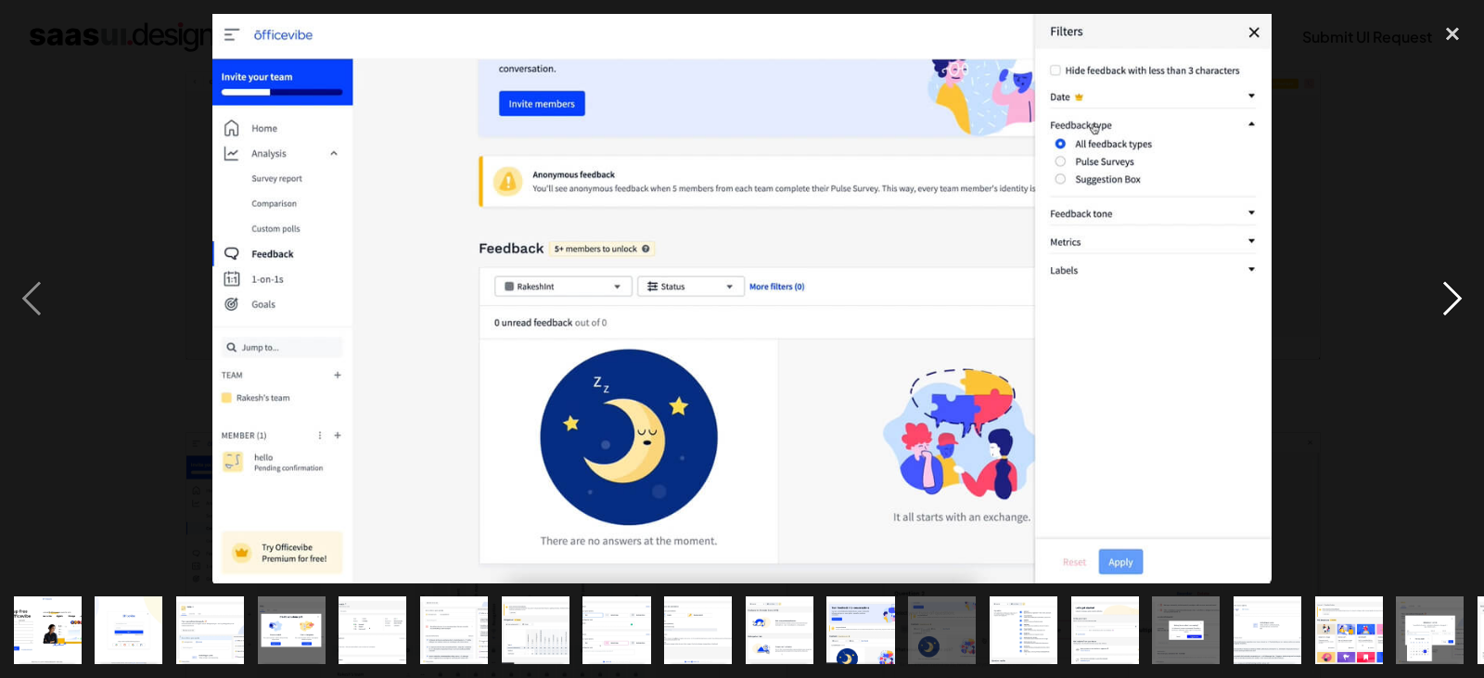
click at [1440, 306] on div "next image" at bounding box center [1452, 298] width 63 height 569
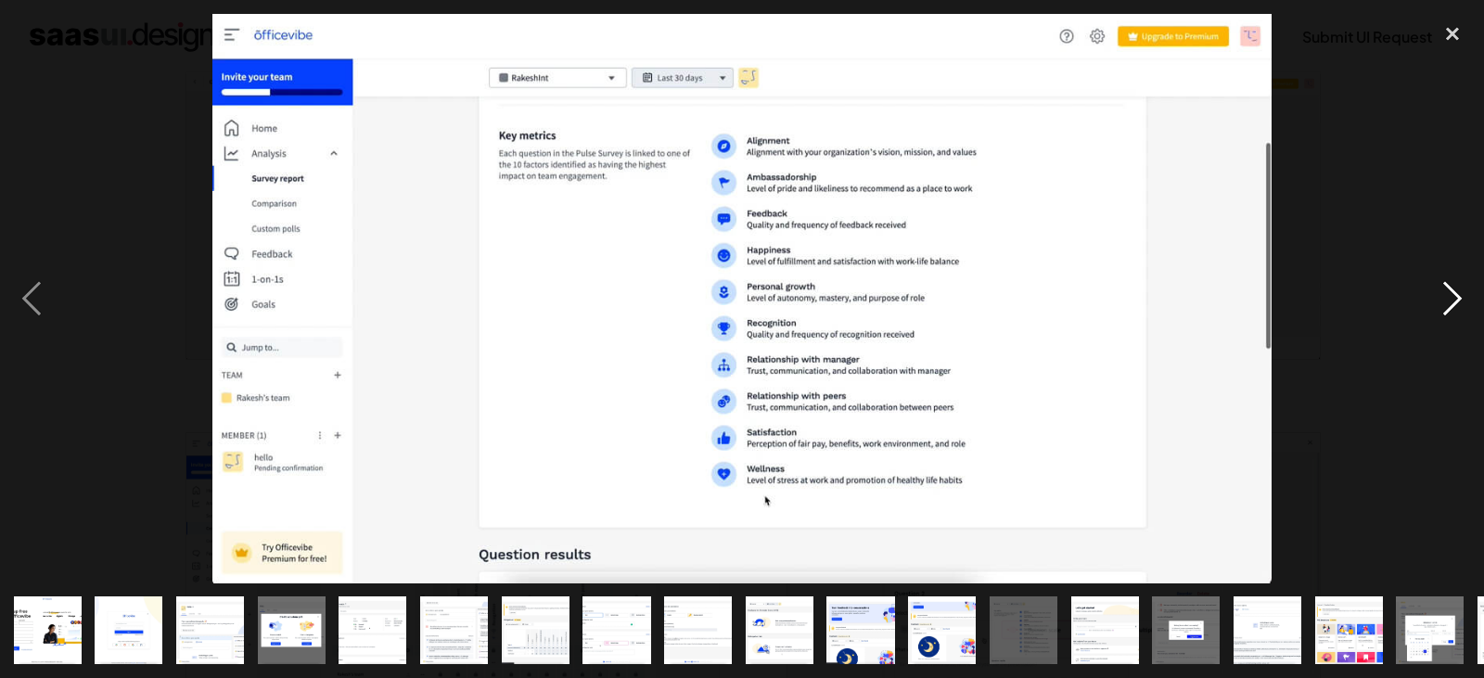
click at [1440, 306] on div "next image" at bounding box center [1452, 298] width 63 height 569
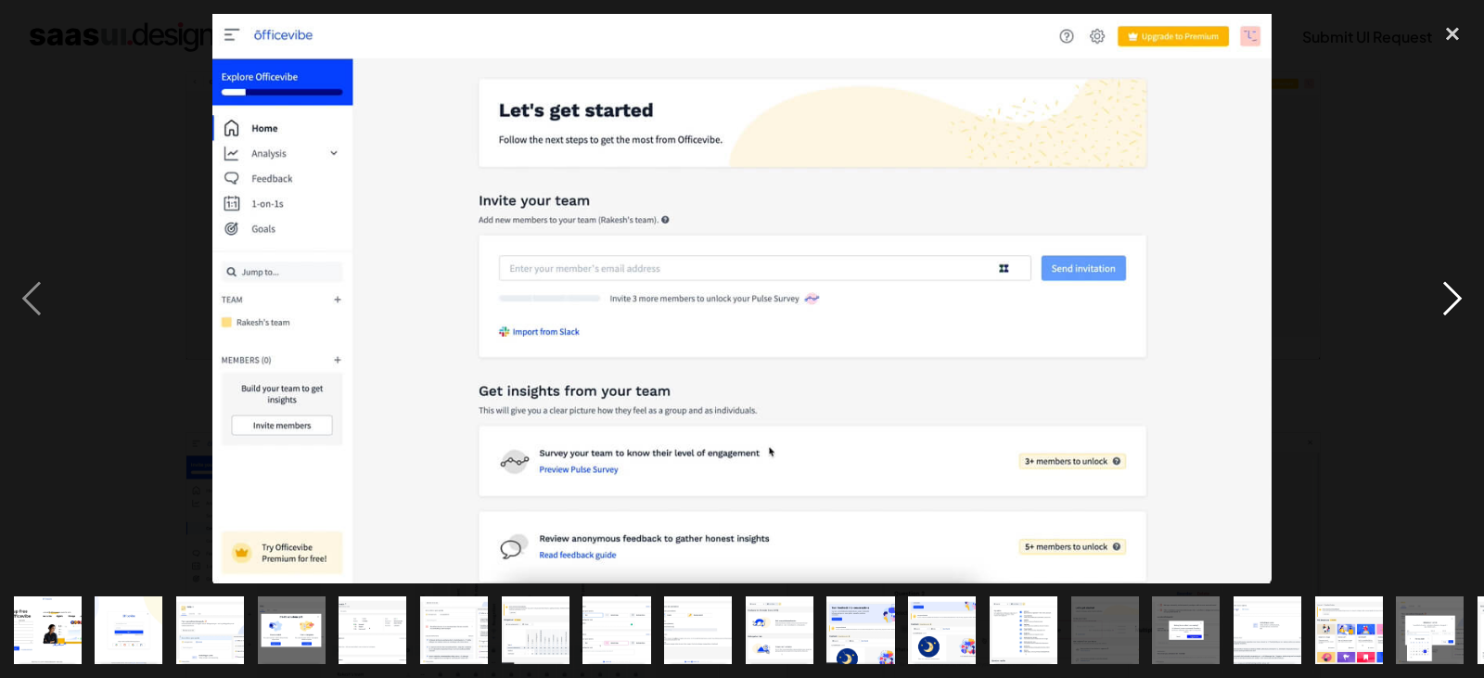
click at [1440, 306] on div "next image" at bounding box center [1452, 298] width 63 height 569
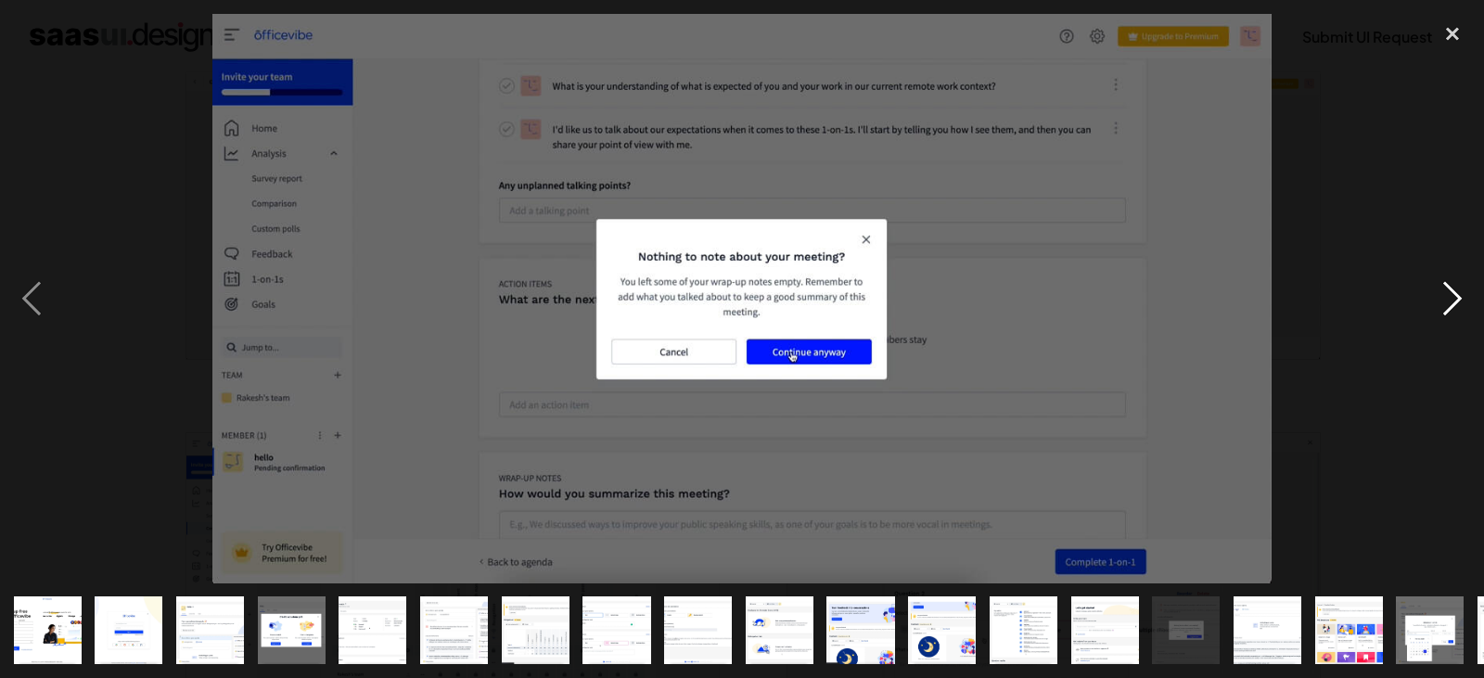
click at [1440, 306] on div "next image" at bounding box center [1452, 298] width 63 height 569
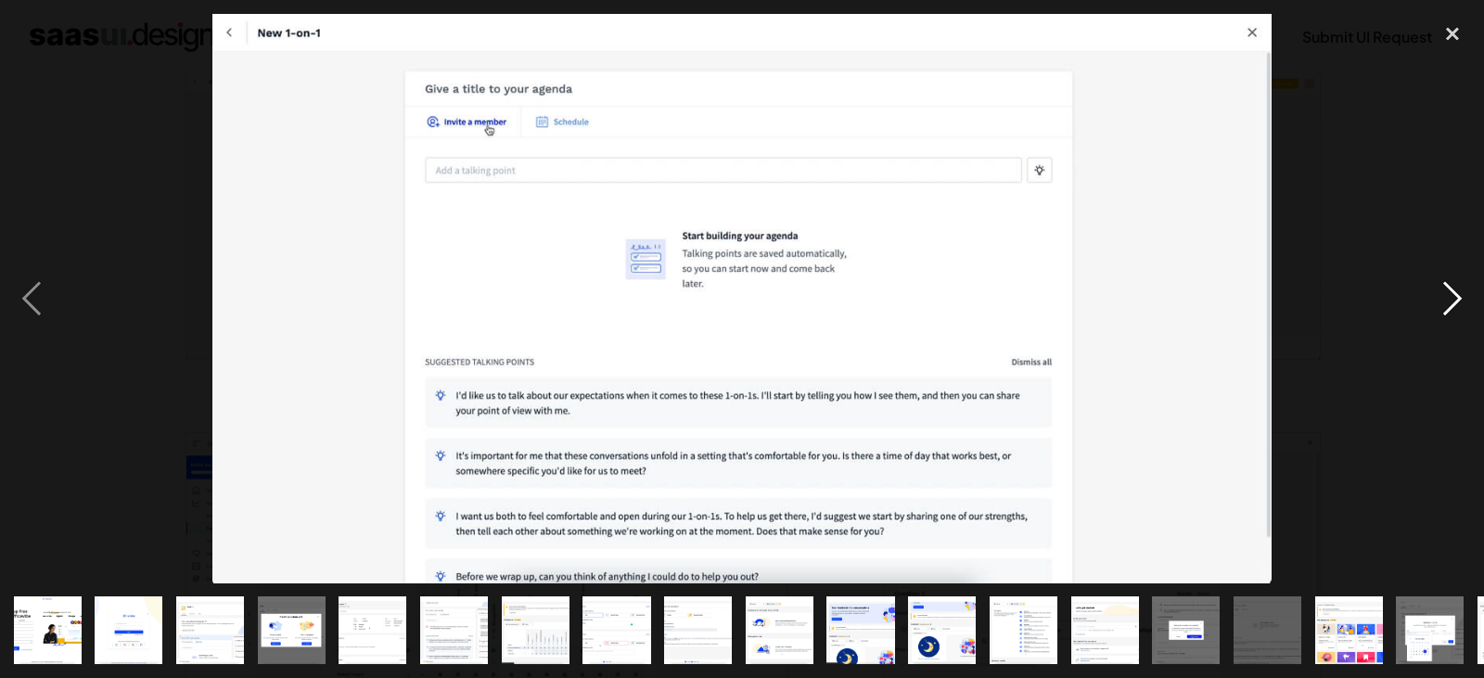
click at [1440, 306] on div "next image" at bounding box center [1452, 298] width 63 height 569
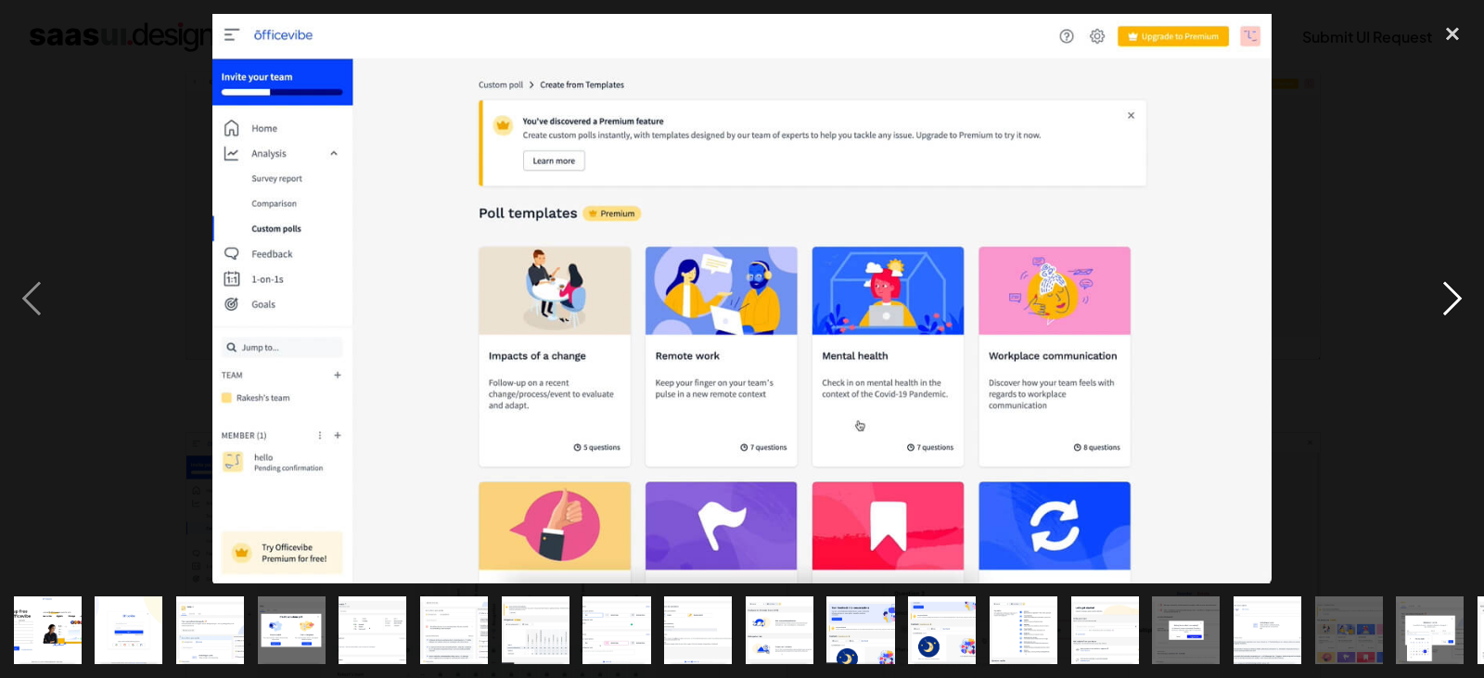
click at [1440, 306] on div "next image" at bounding box center [1452, 298] width 63 height 569
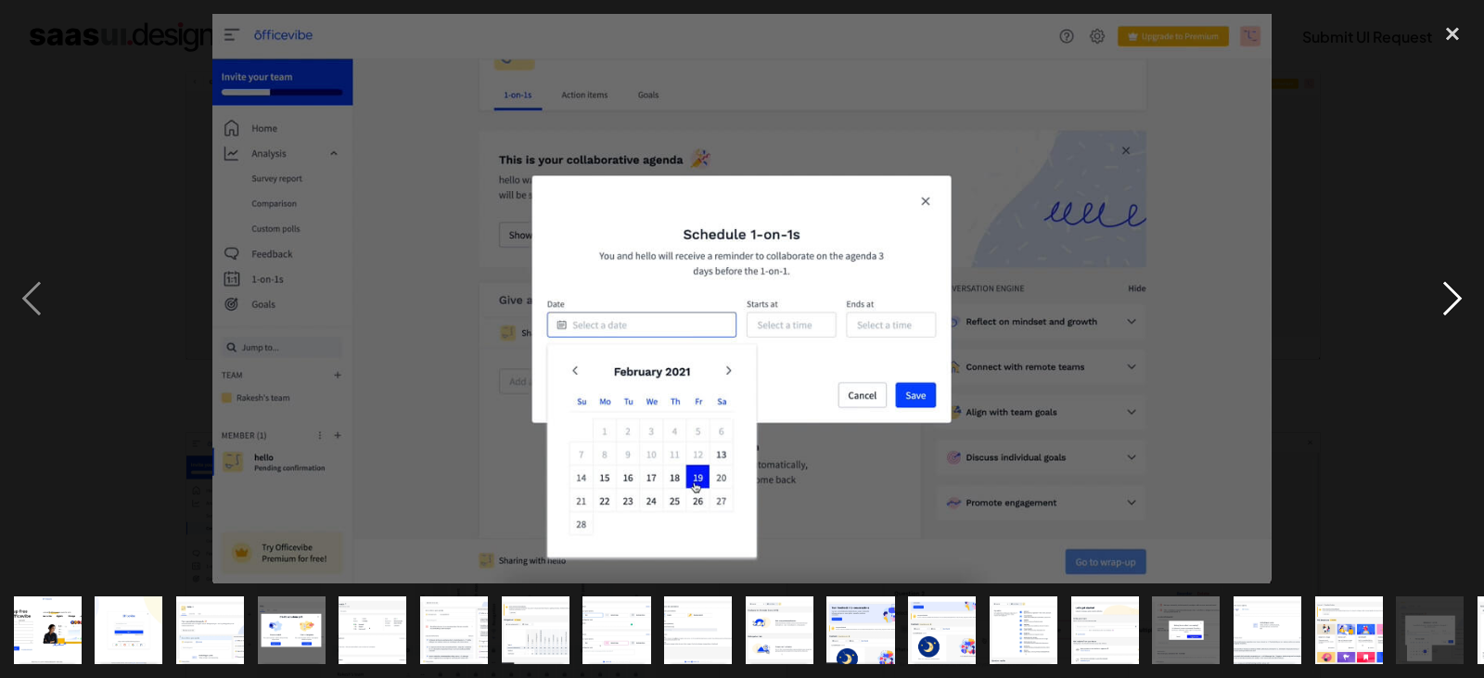
click at [1440, 306] on div "next image" at bounding box center [1452, 298] width 63 height 569
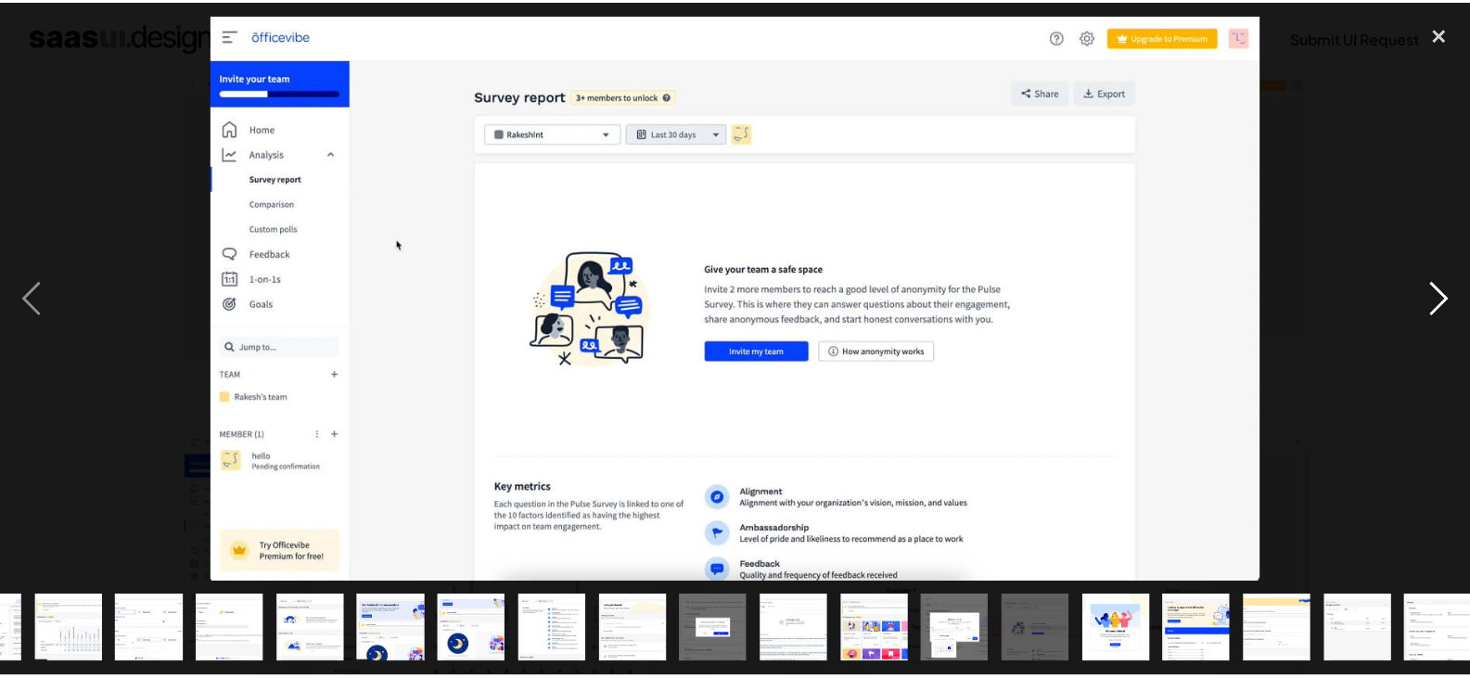
scroll to position [0, 481]
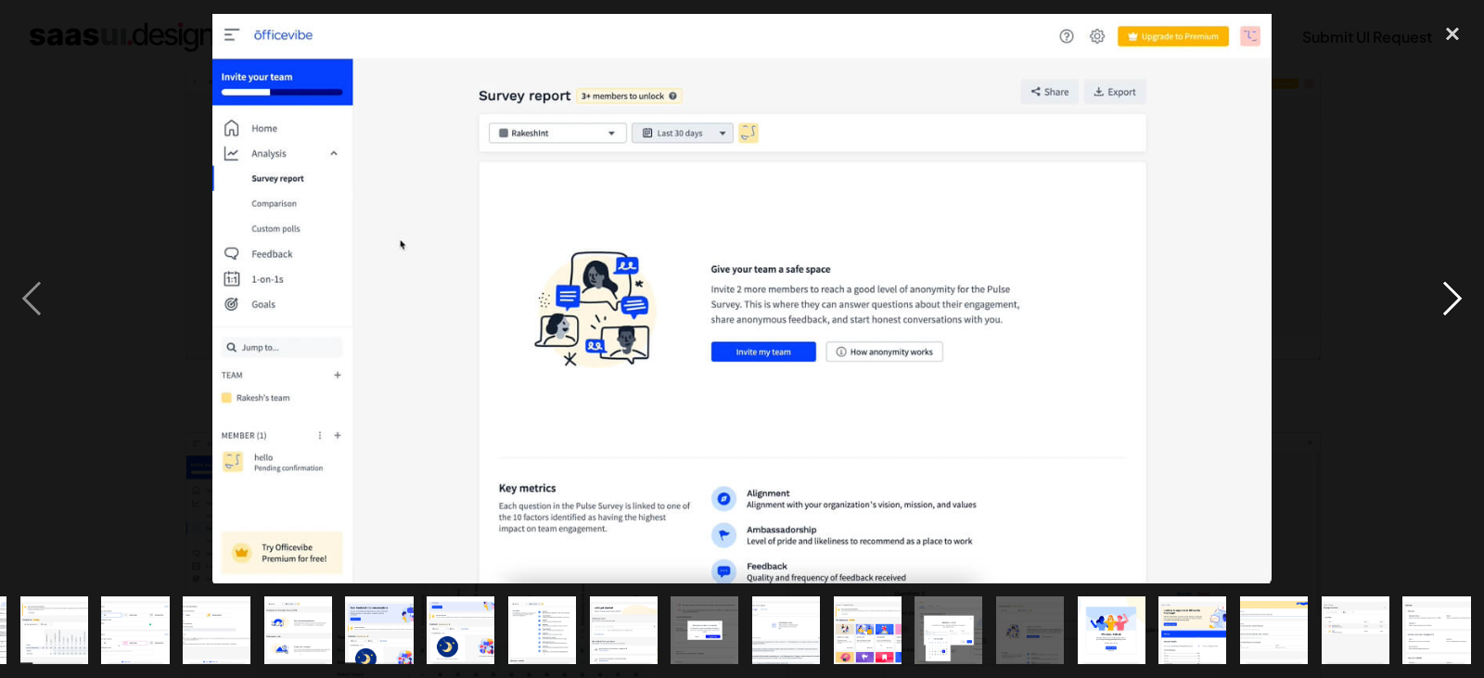
click at [1440, 306] on div "next image" at bounding box center [1452, 298] width 63 height 569
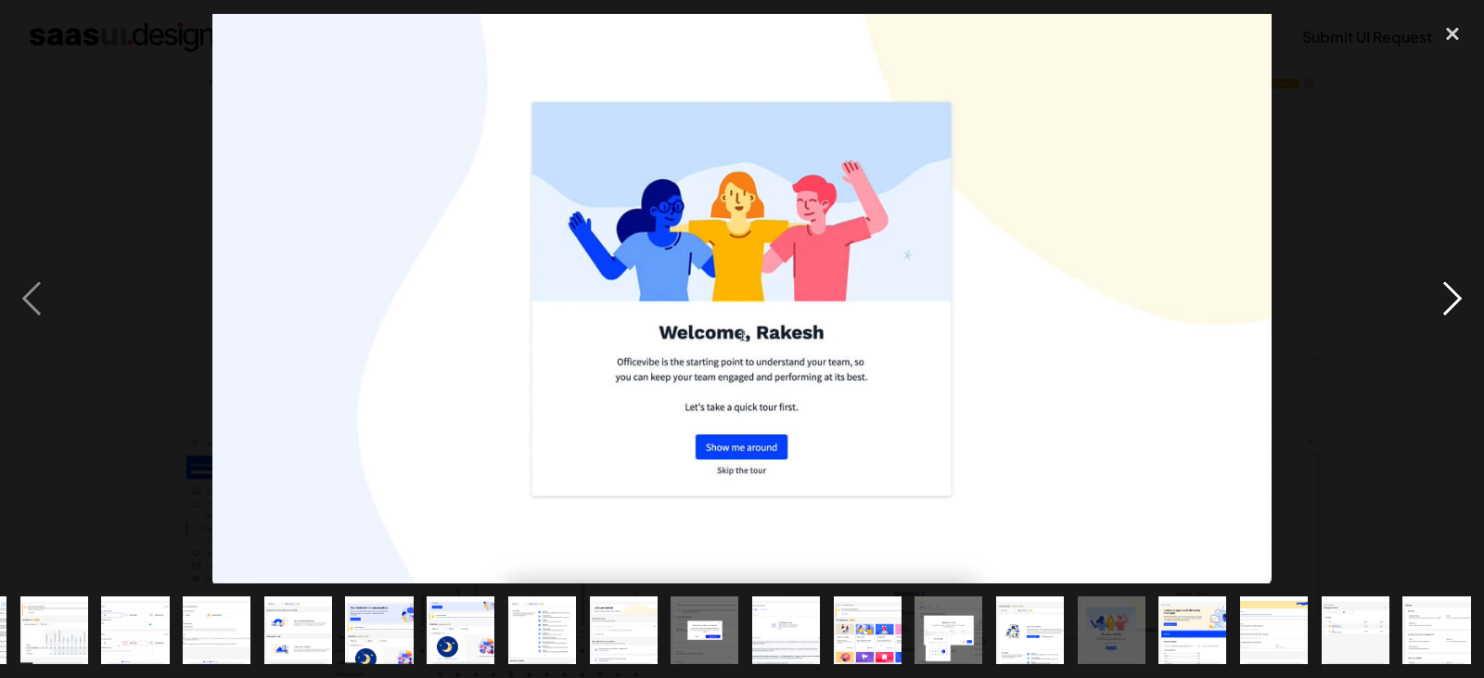
click at [1440, 306] on div "next image" at bounding box center [1452, 298] width 63 height 569
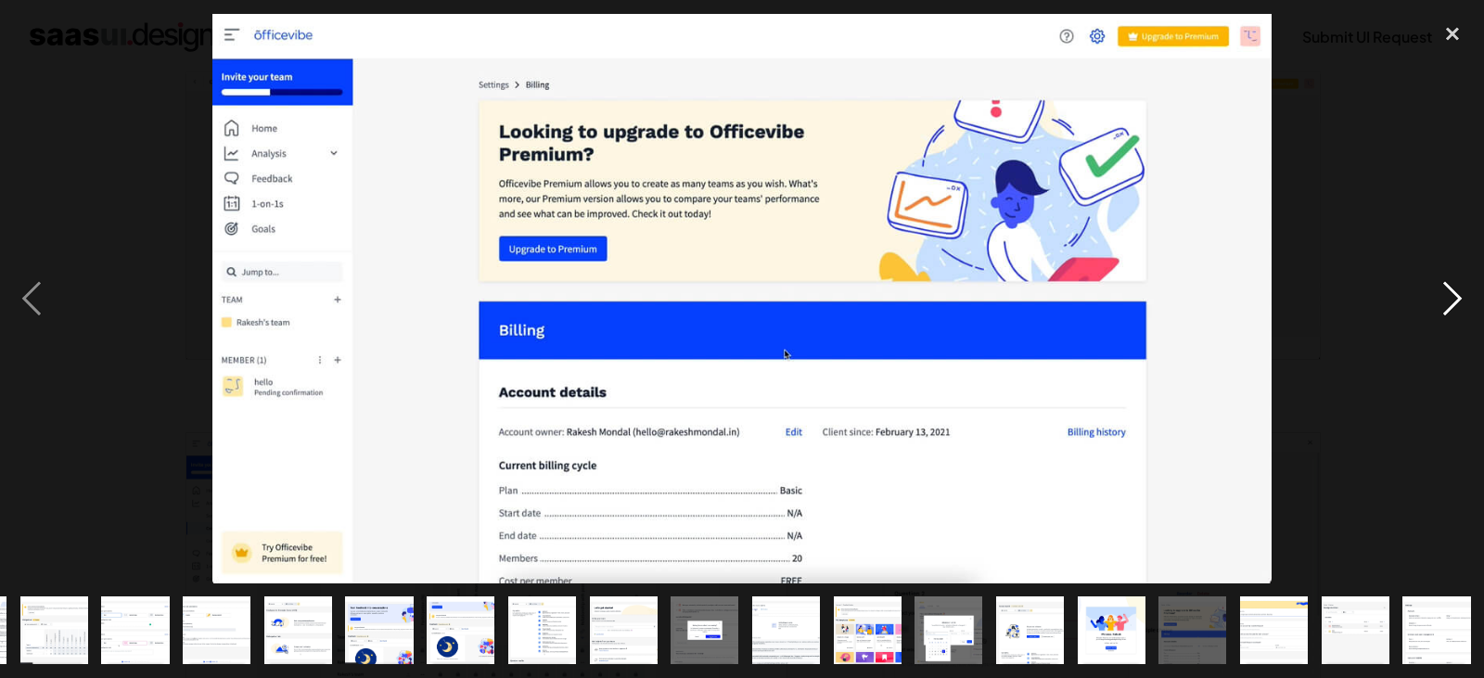
click at [1440, 306] on div "next image" at bounding box center [1452, 298] width 63 height 569
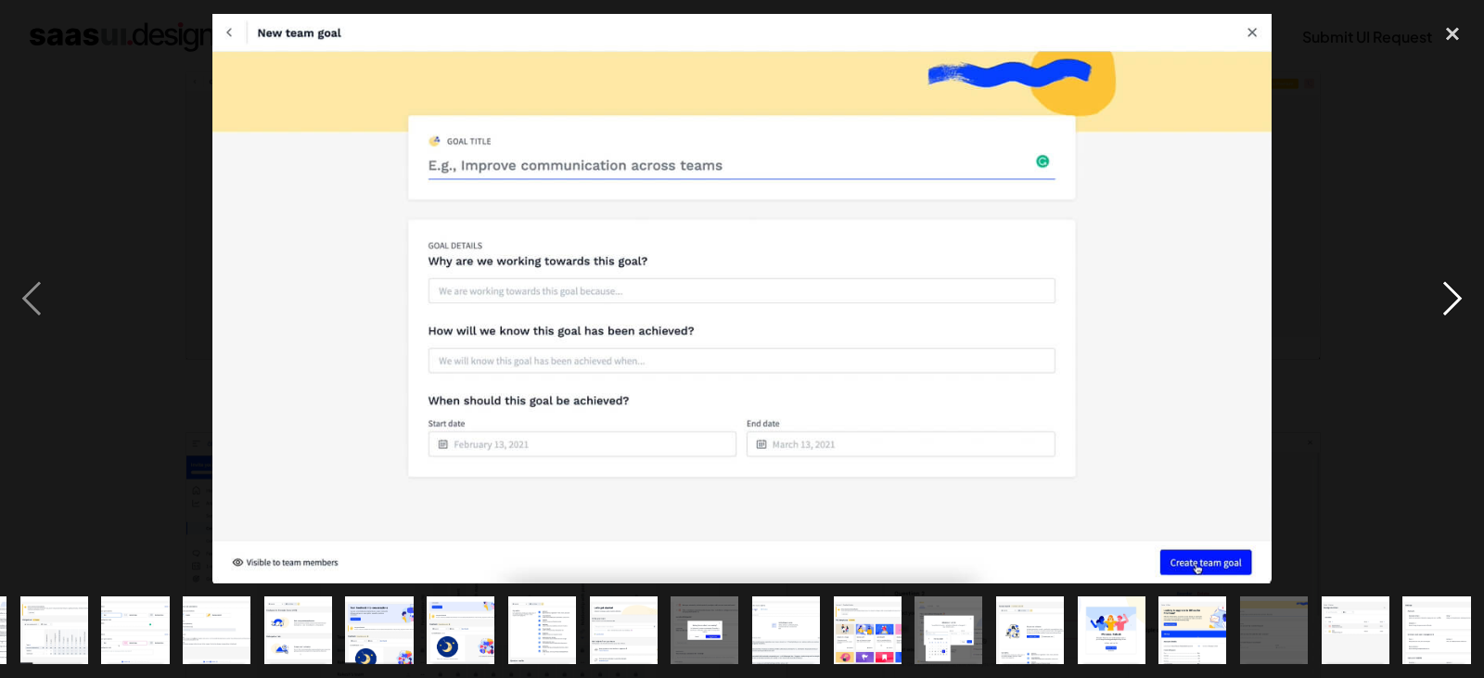
click at [1440, 306] on div "next image" at bounding box center [1452, 298] width 63 height 569
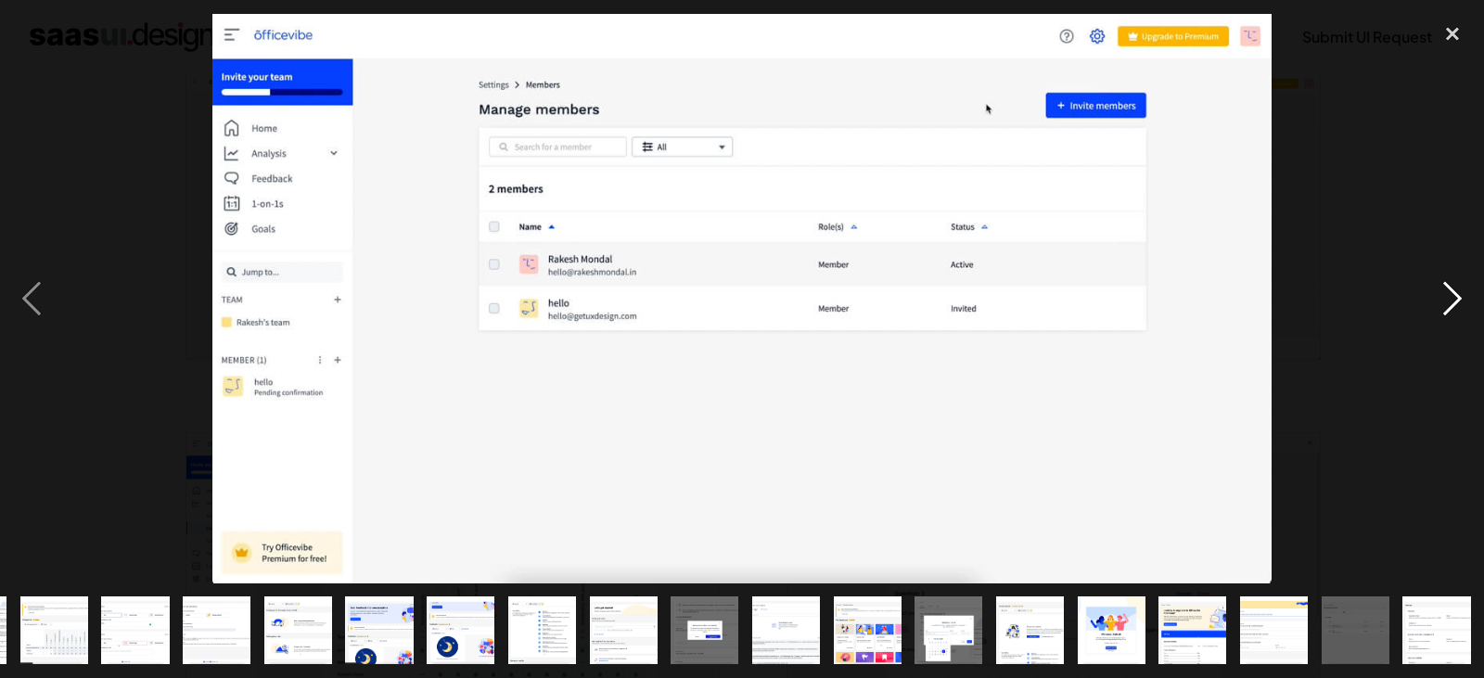
click at [1440, 306] on div "next image" at bounding box center [1452, 298] width 63 height 569
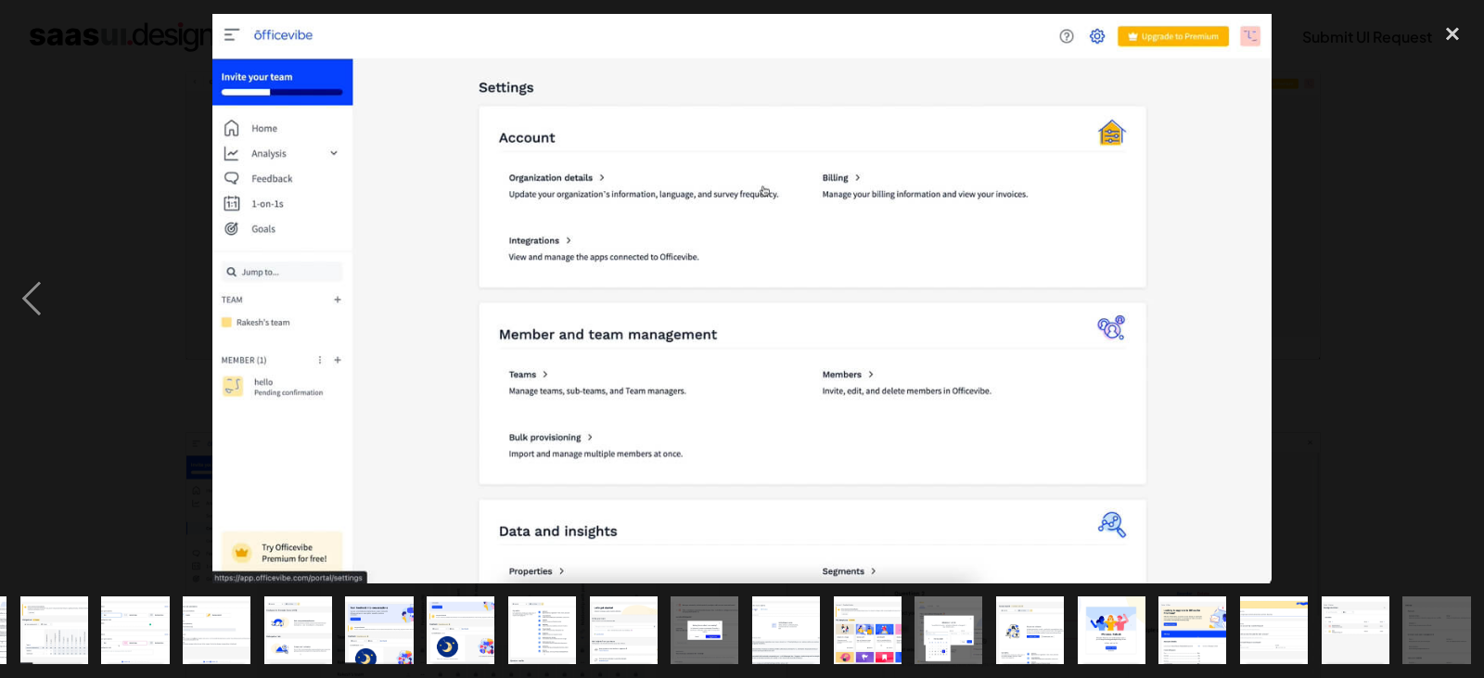
click at [1440, 306] on div "next image" at bounding box center [1452, 298] width 63 height 569
click at [1445, 37] on div "close lightbox" at bounding box center [1452, 34] width 63 height 41
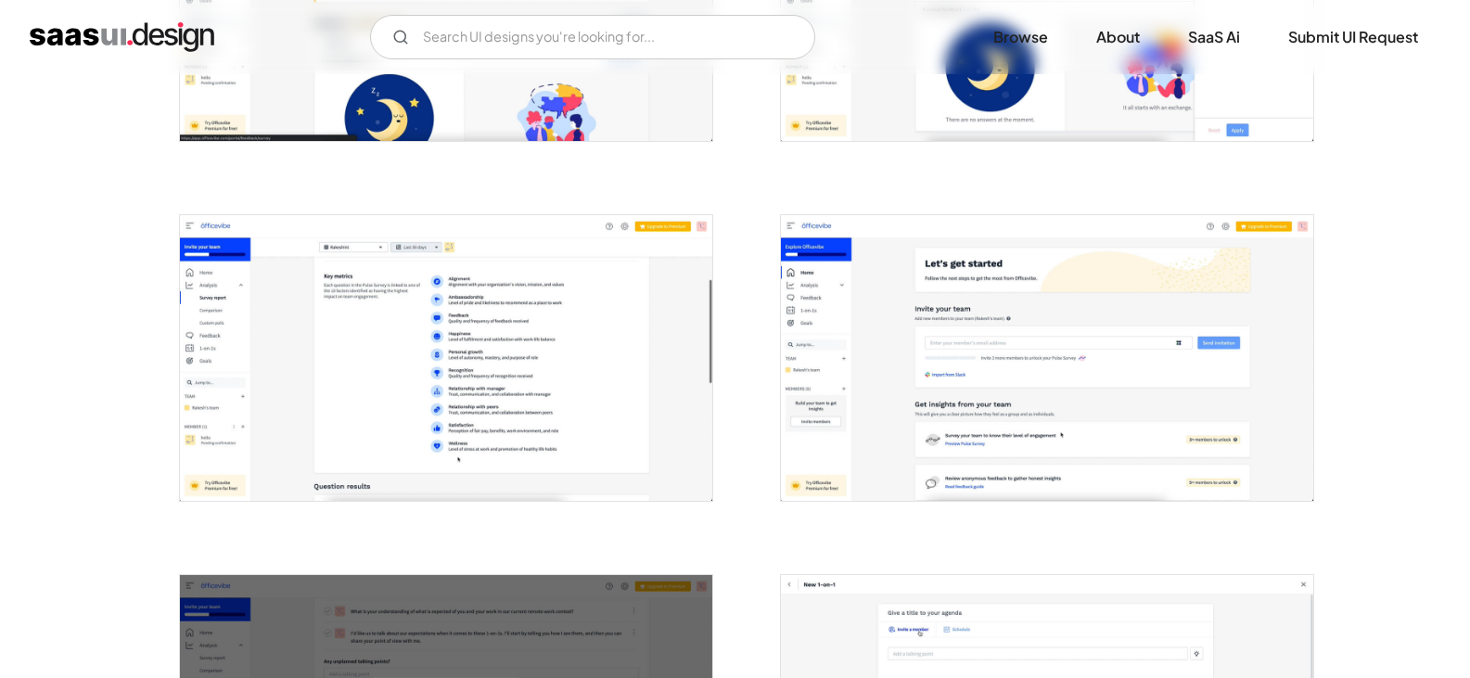
scroll to position [2812, 0]
